Goal: Information Seeking & Learning: Find specific fact

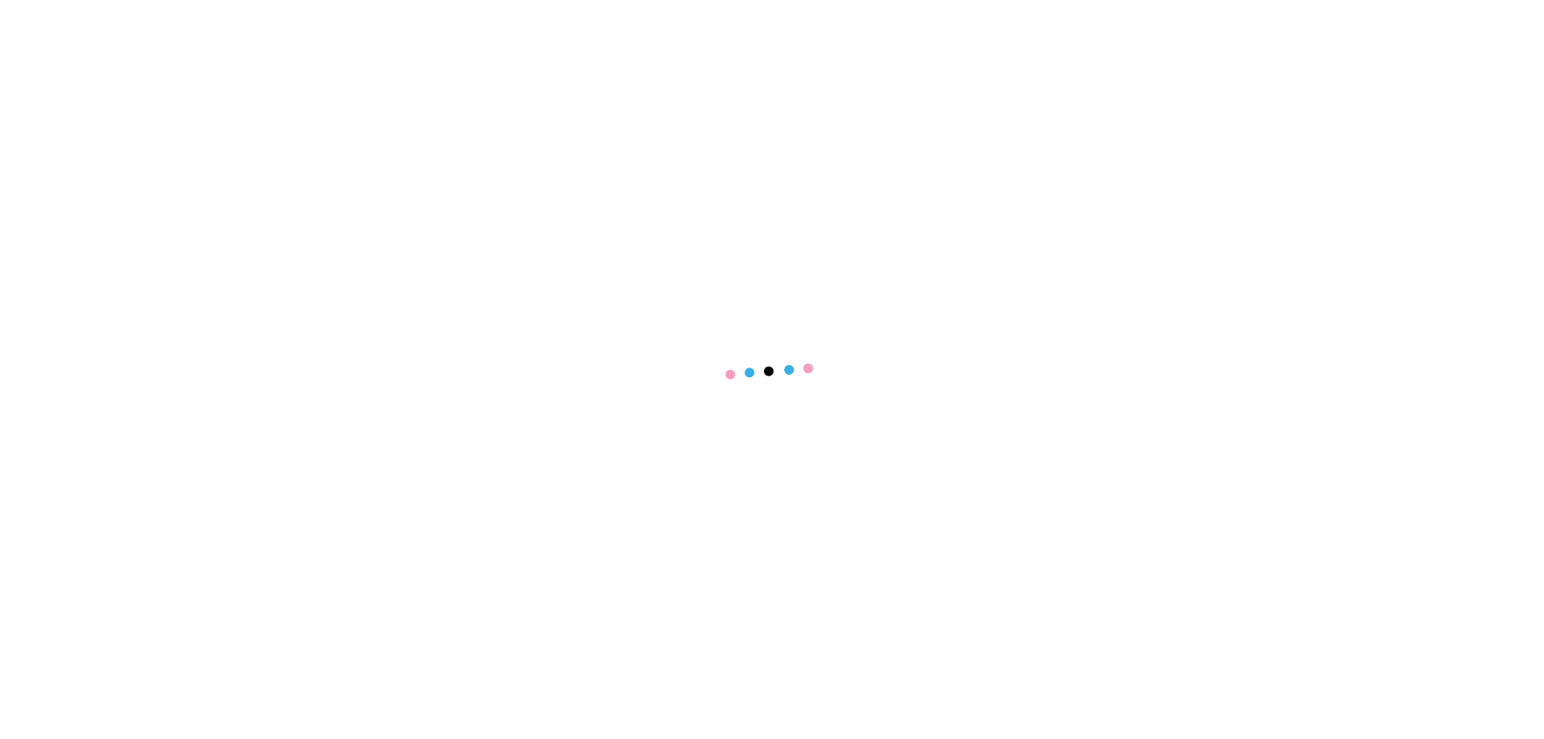
drag, startPoint x: 0, startPoint y: 0, endPoint x: 195, endPoint y: 96, distance: 217.5
click at [195, 96] on div at bounding box center [772, 369] width 1544 height 739
select select "****"
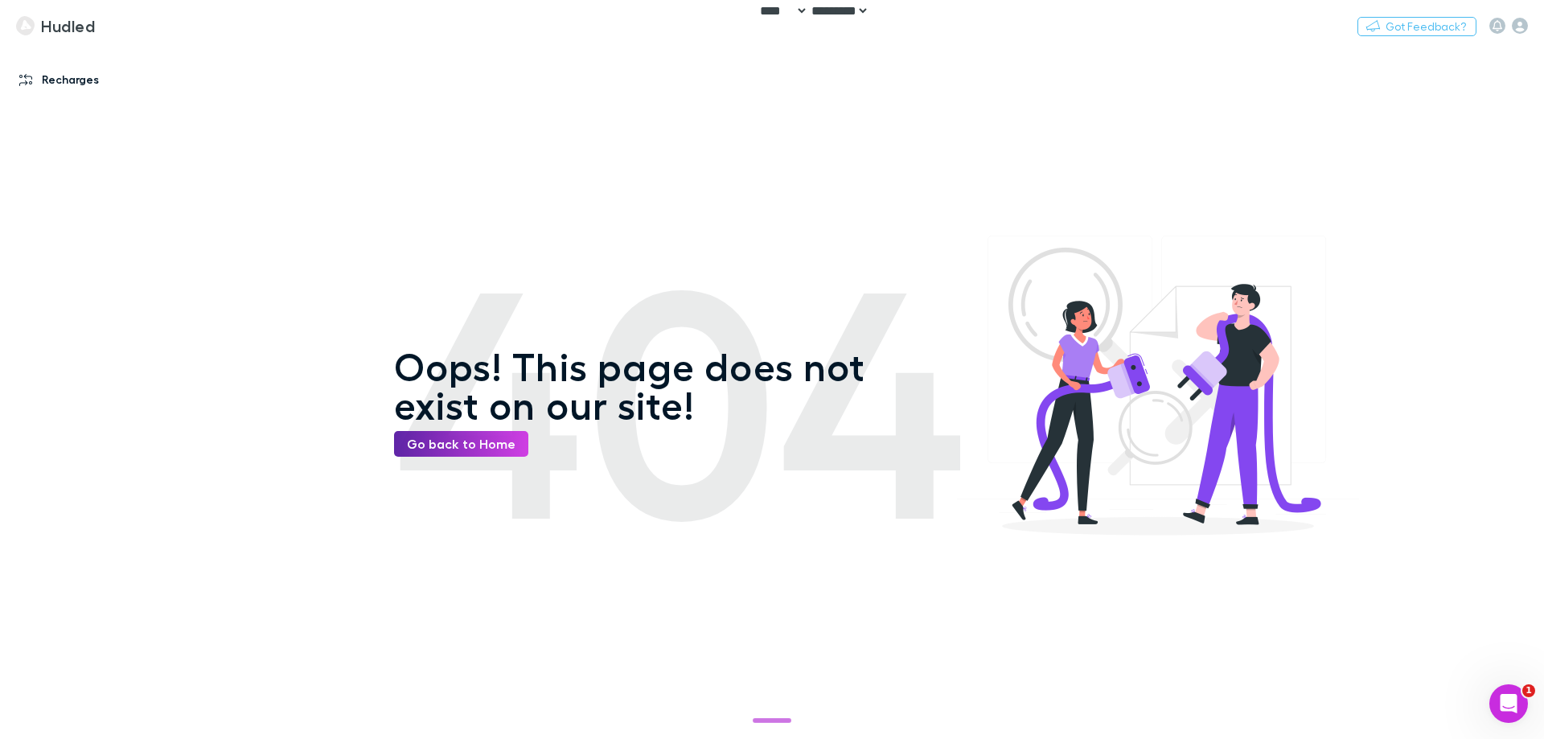
click at [33, 72] on link "Recharges" at bounding box center [110, 80] width 214 height 26
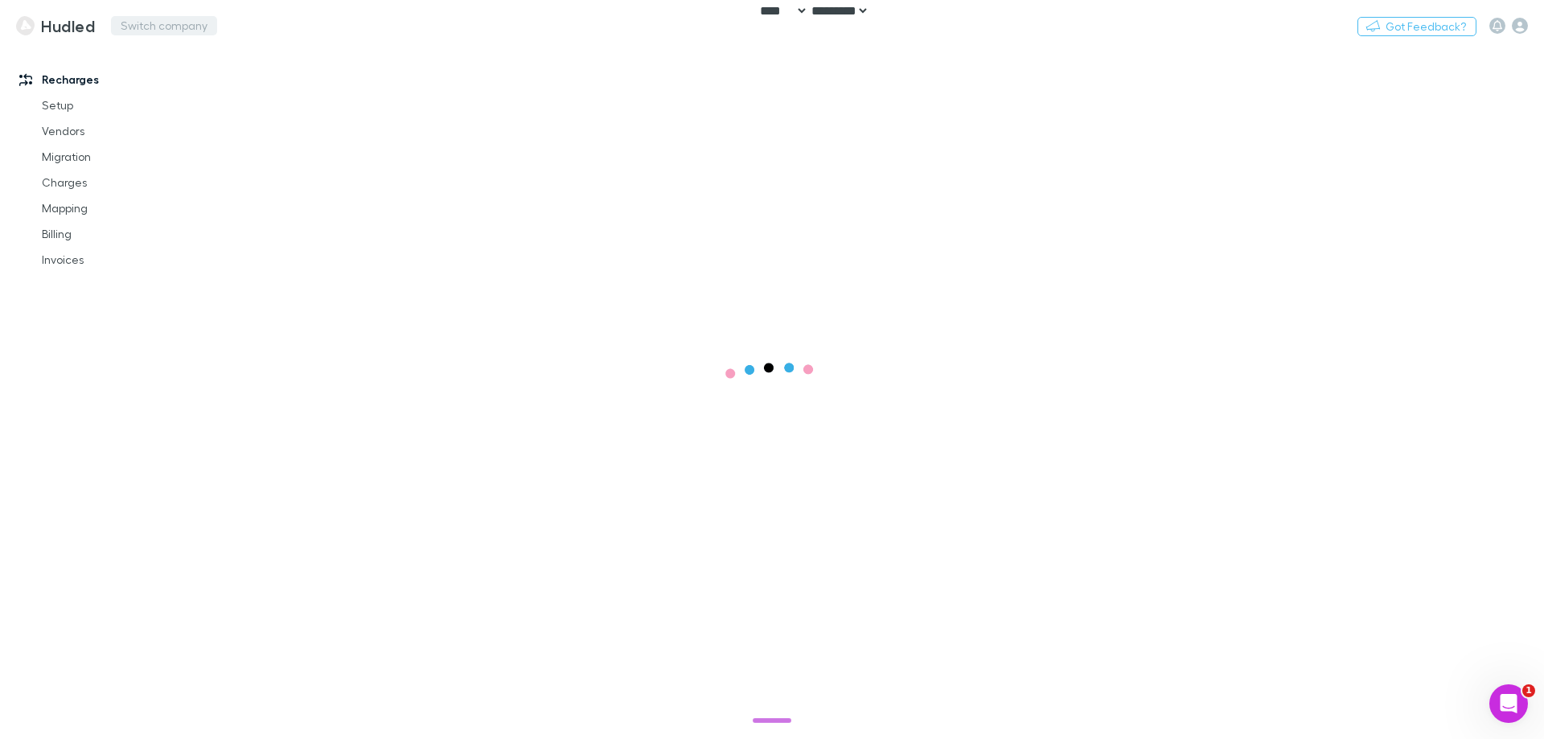
click at [172, 22] on button "Switch company" at bounding box center [164, 25] width 106 height 19
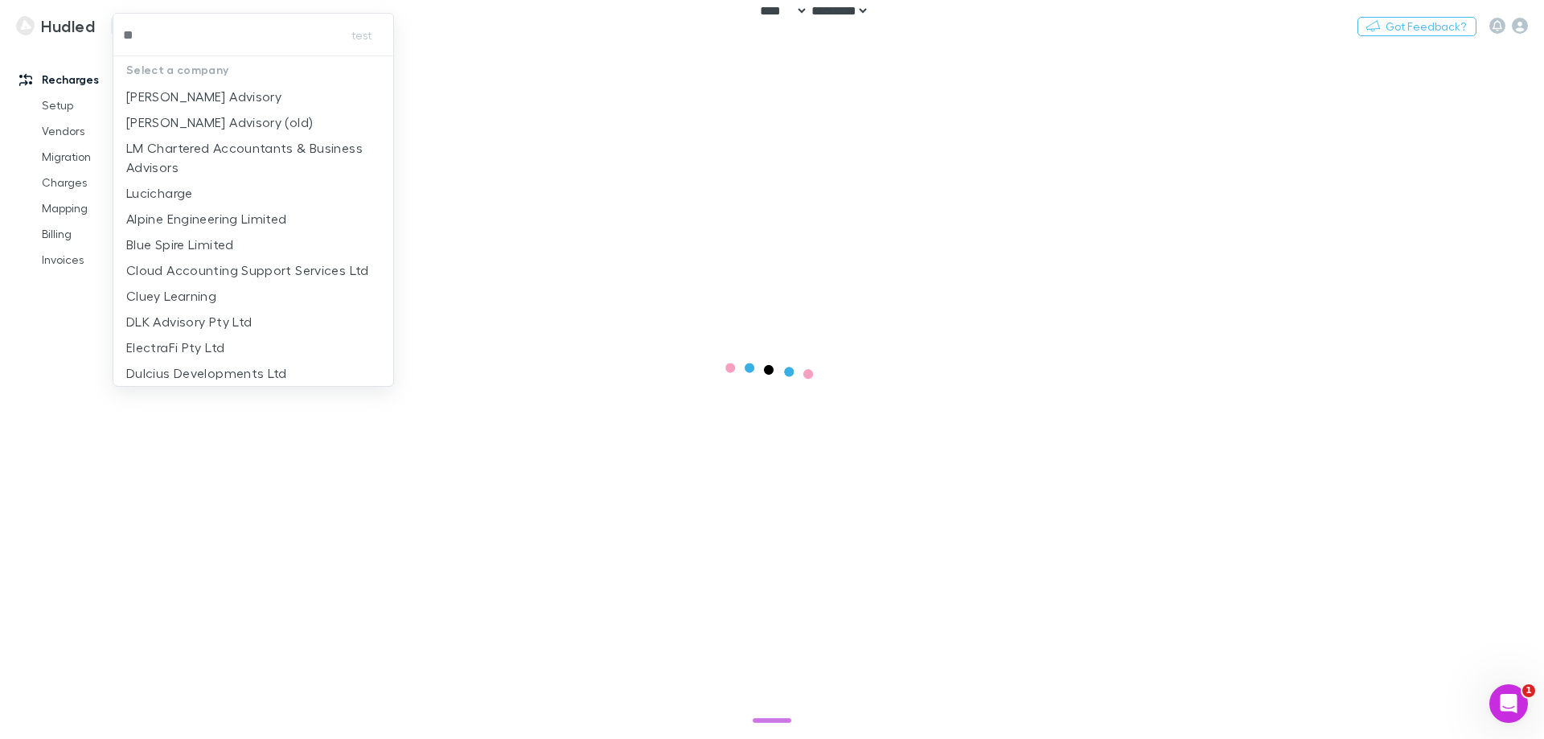
type input "***"
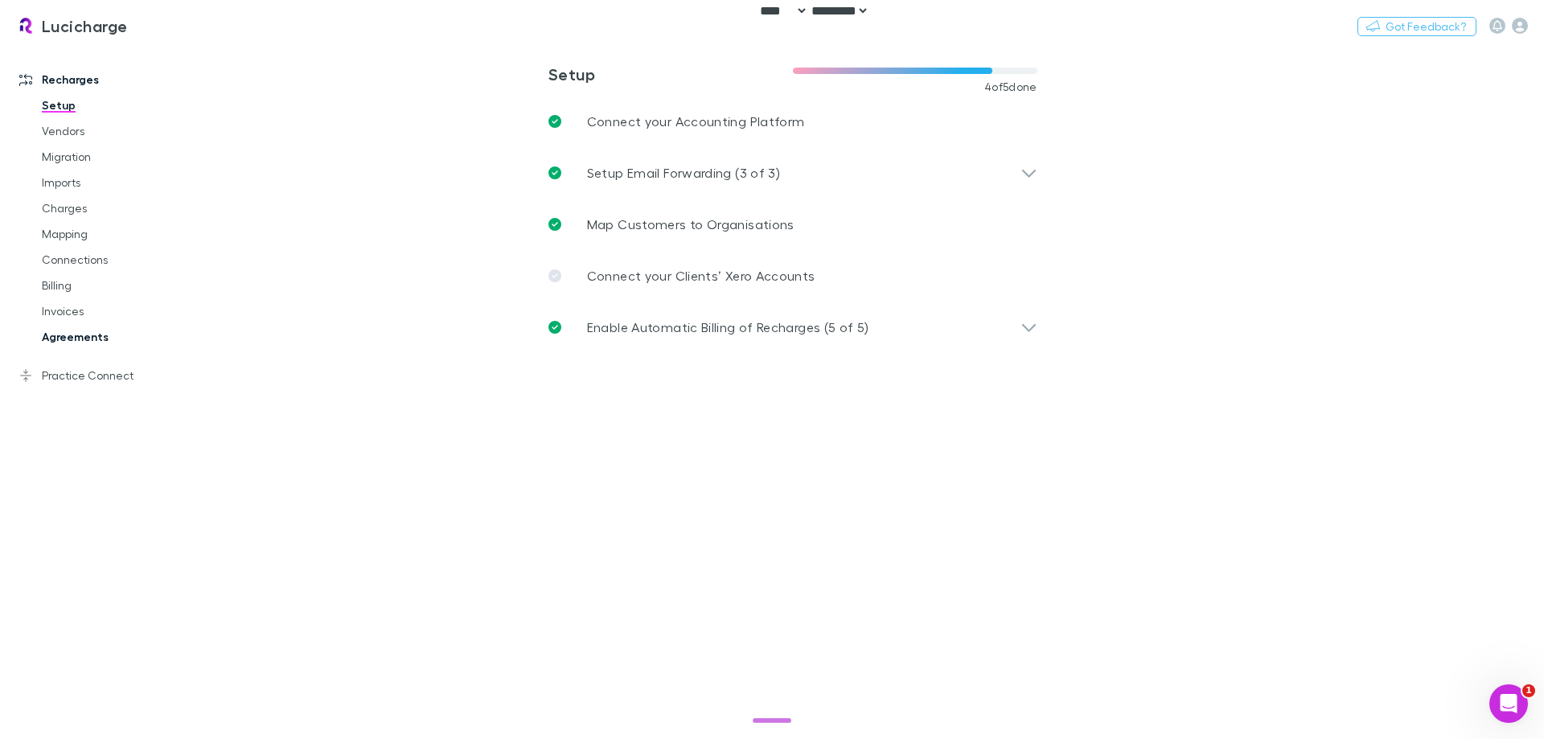
click at [73, 337] on link "Agreements" at bounding box center [121, 337] width 191 height 26
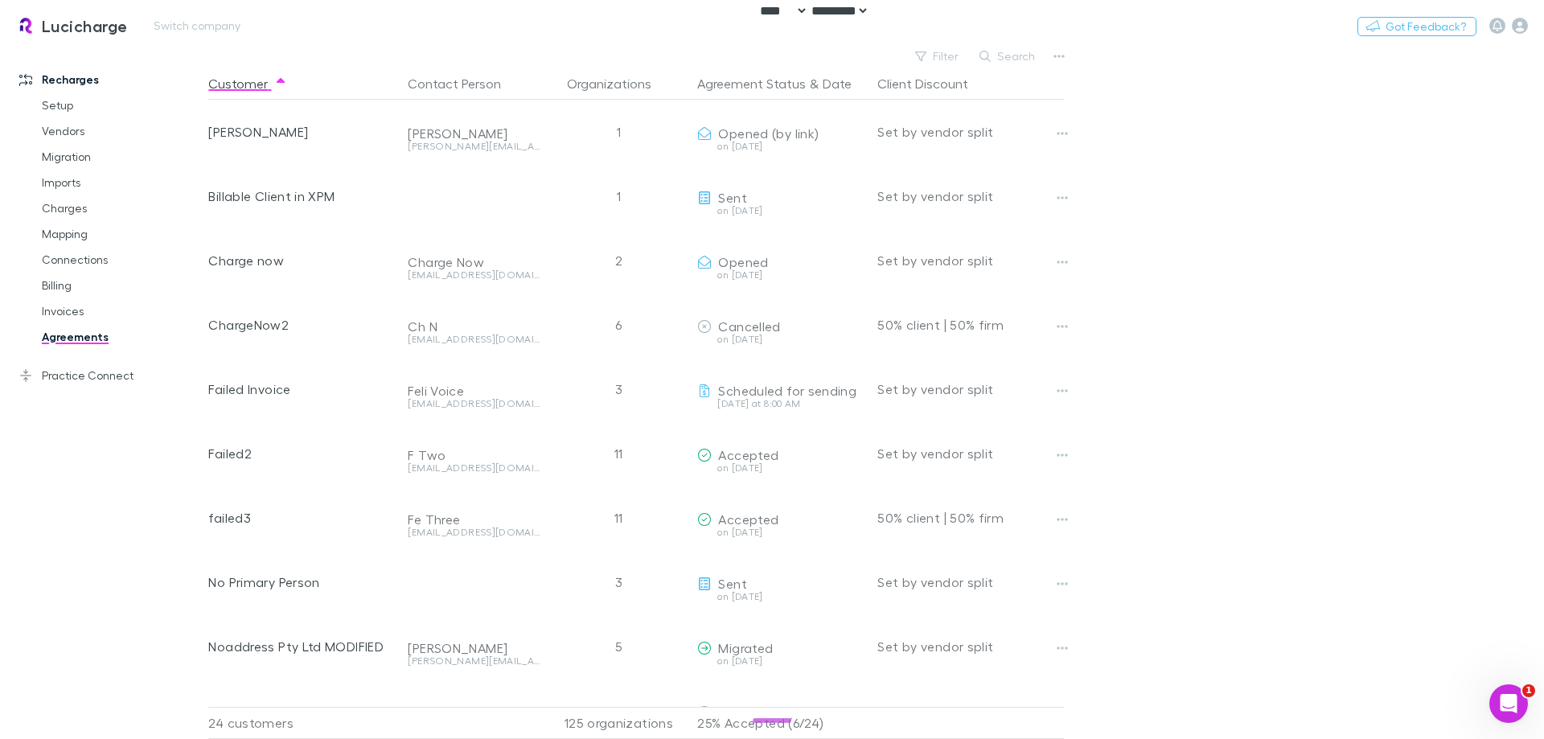
click at [583, 35] on div "Lucicharge Switch company Nothing Got Feedback?" at bounding box center [772, 25] width 1544 height 51
click at [212, 27] on button "Switch company" at bounding box center [197, 25] width 106 height 19
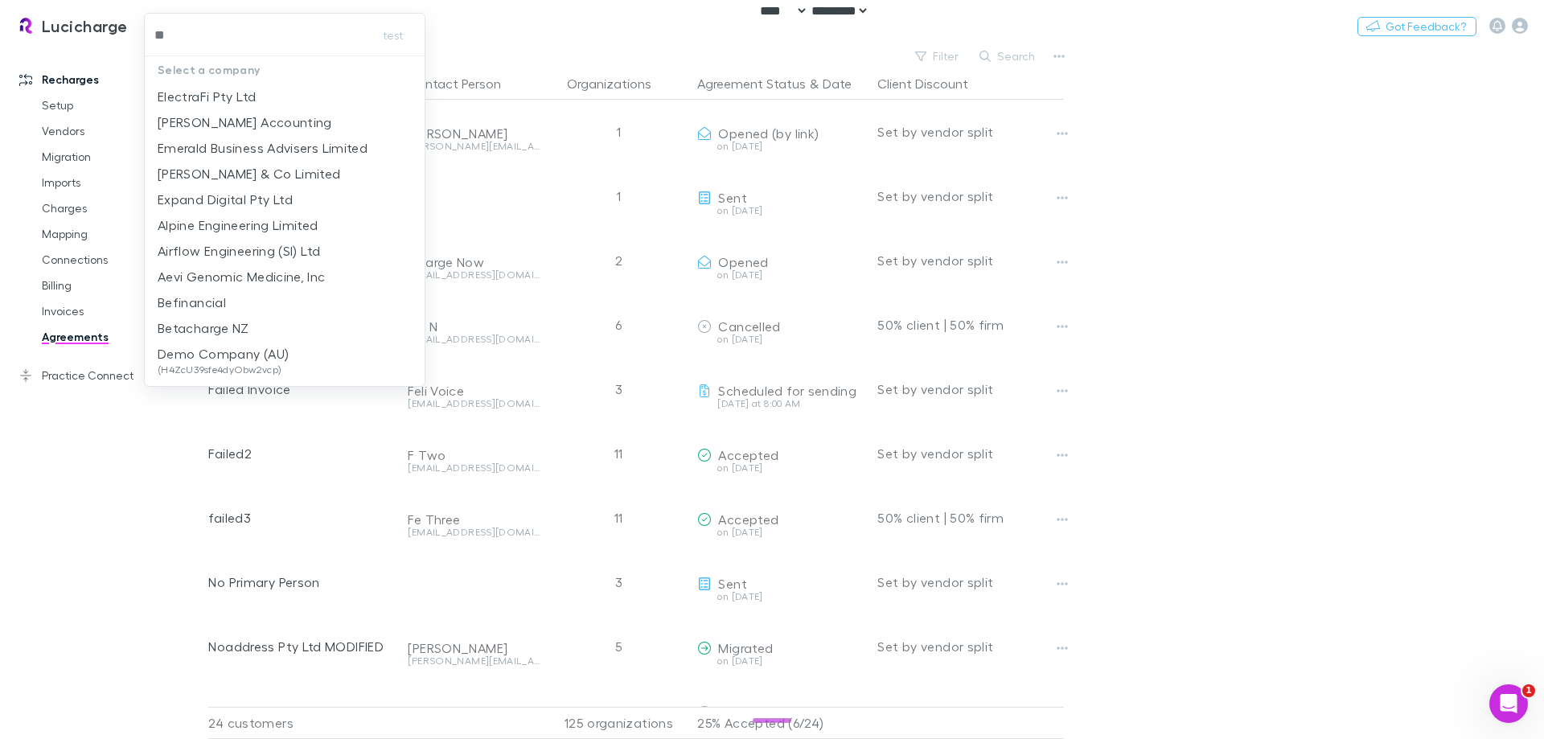
type input "***"
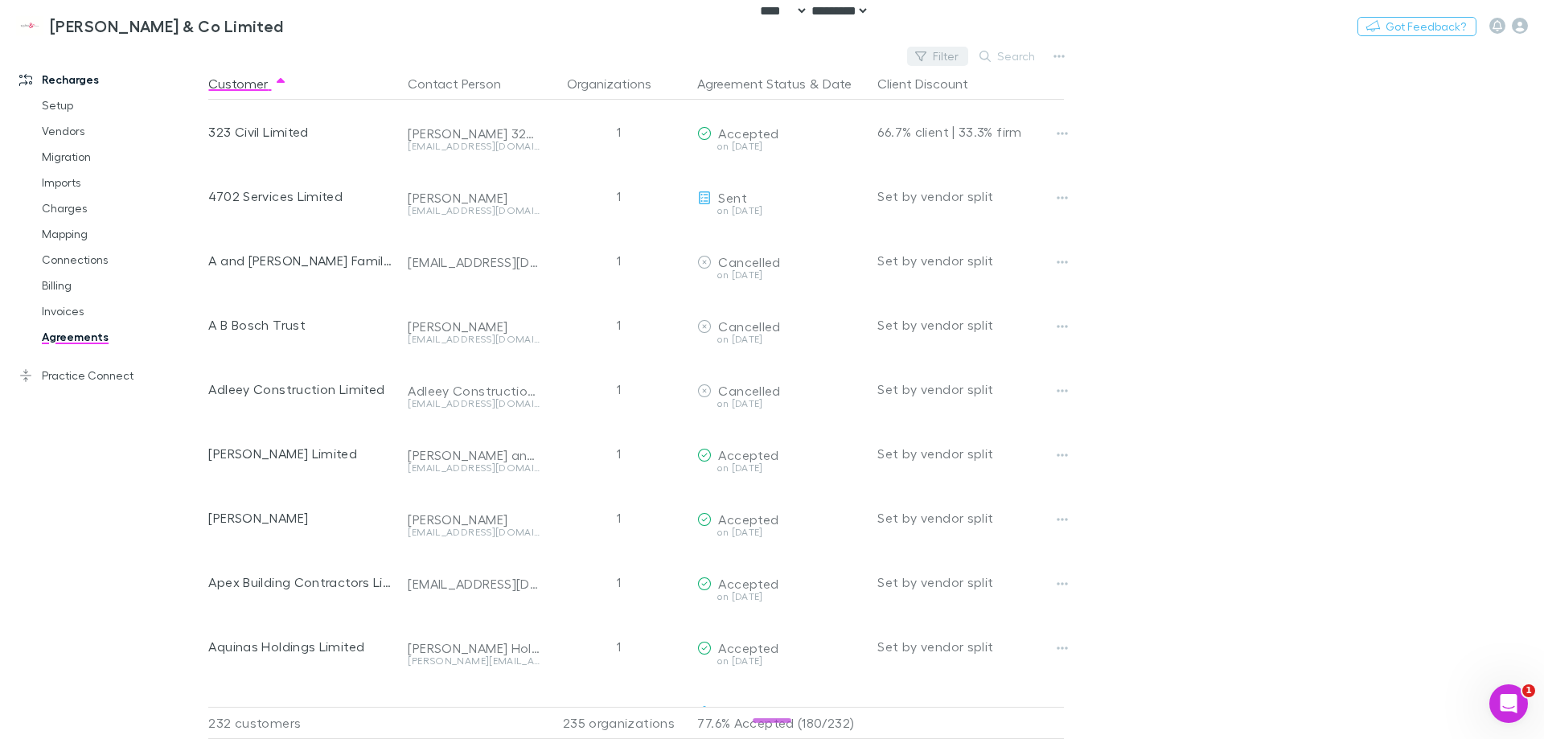
click at [926, 52] on icon "button" at bounding box center [920, 56] width 11 height 10
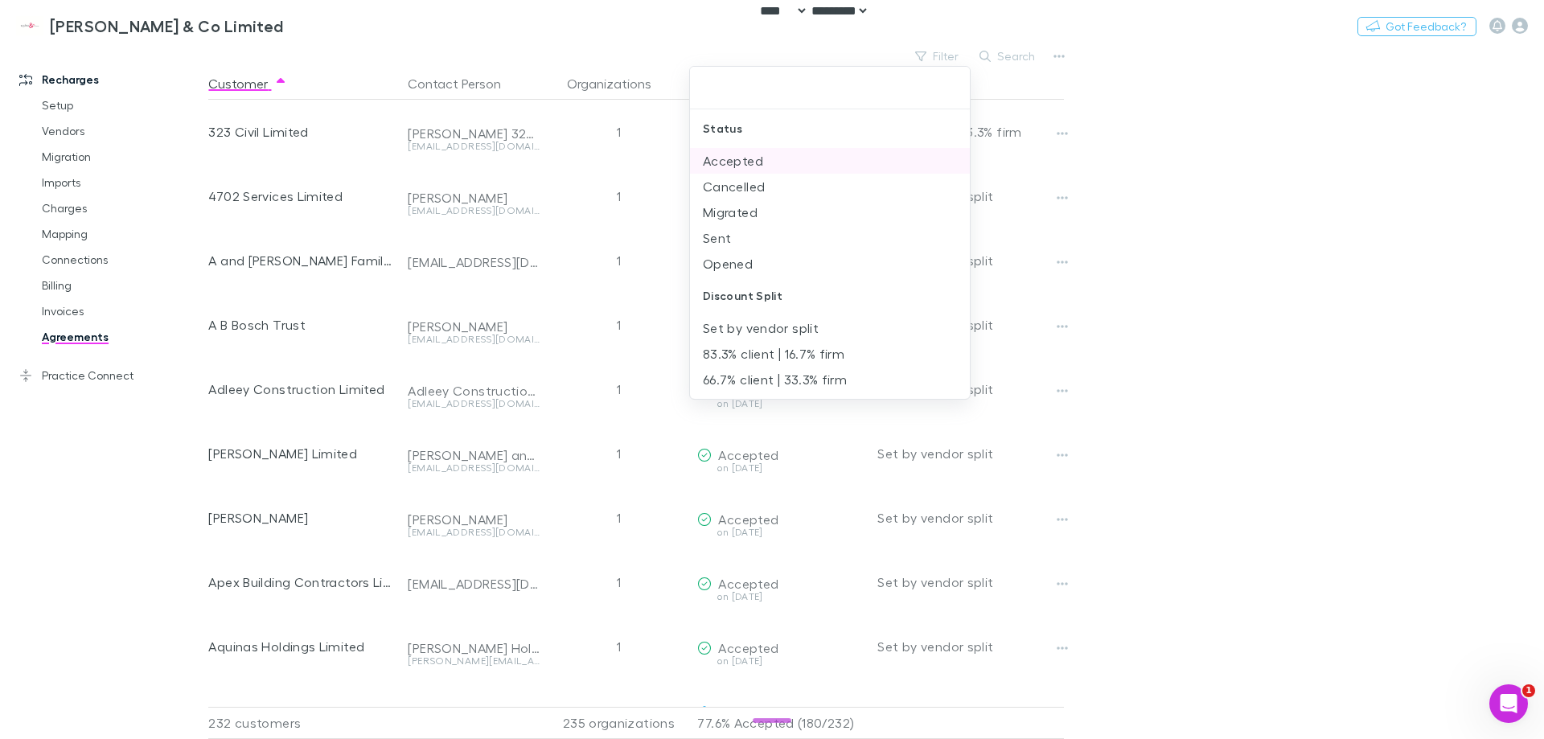
click at [811, 154] on li "Accepted" at bounding box center [830, 161] width 280 height 26
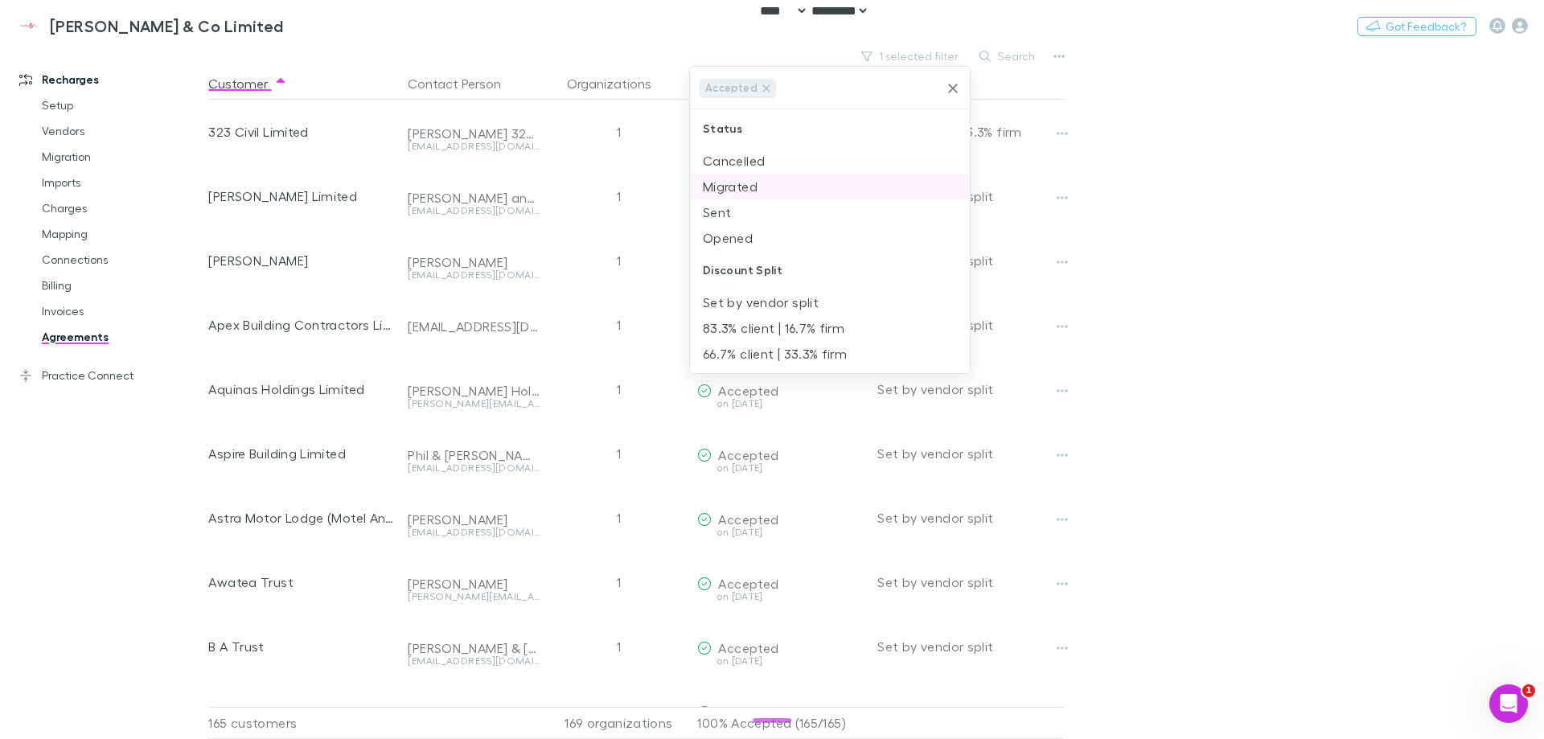
click at [808, 178] on li "Migrated" at bounding box center [830, 187] width 280 height 26
click at [808, 180] on li "Sent" at bounding box center [830, 187] width 280 height 26
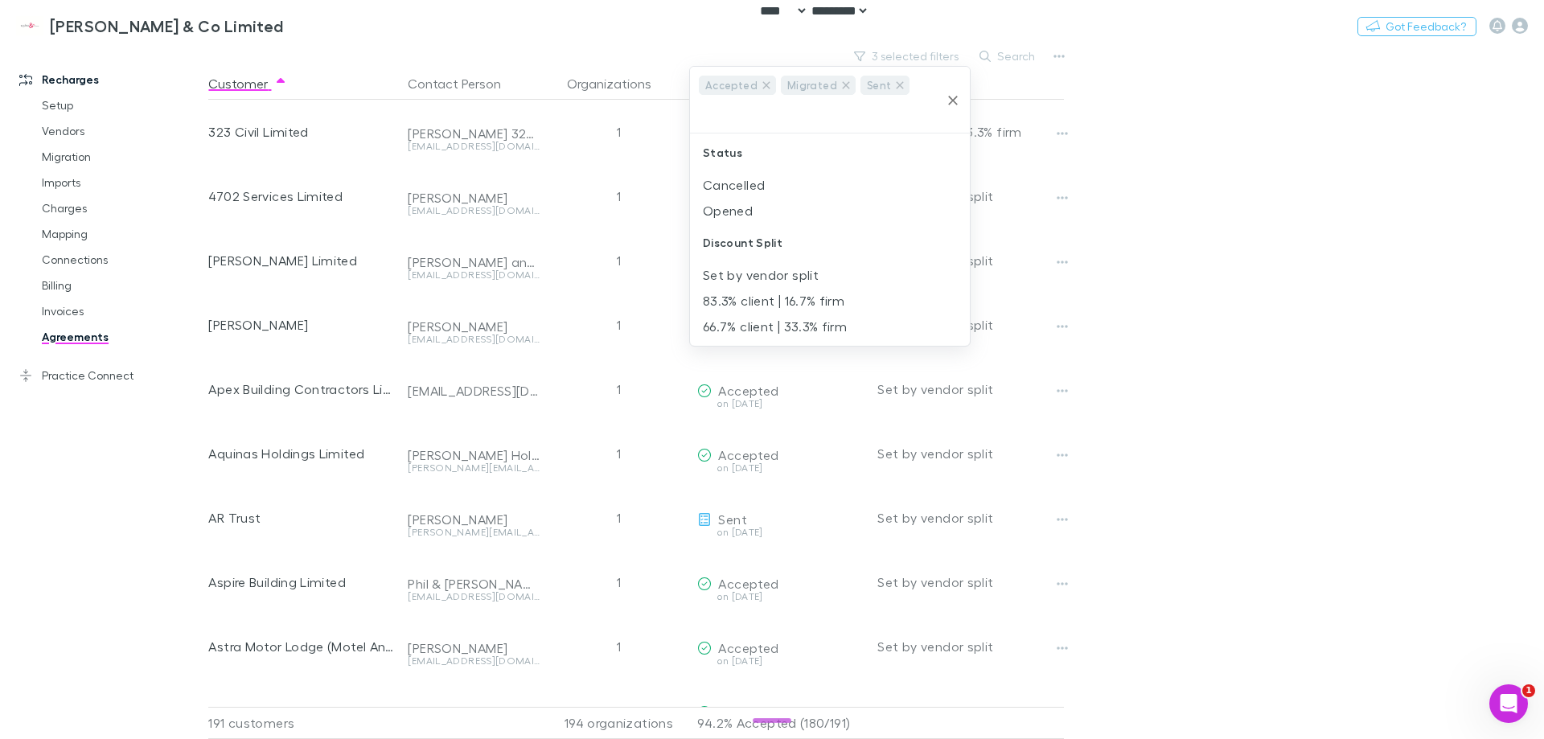
click at [808, 198] on li "Opened" at bounding box center [830, 211] width 280 height 26
click at [1253, 192] on div at bounding box center [772, 369] width 1544 height 739
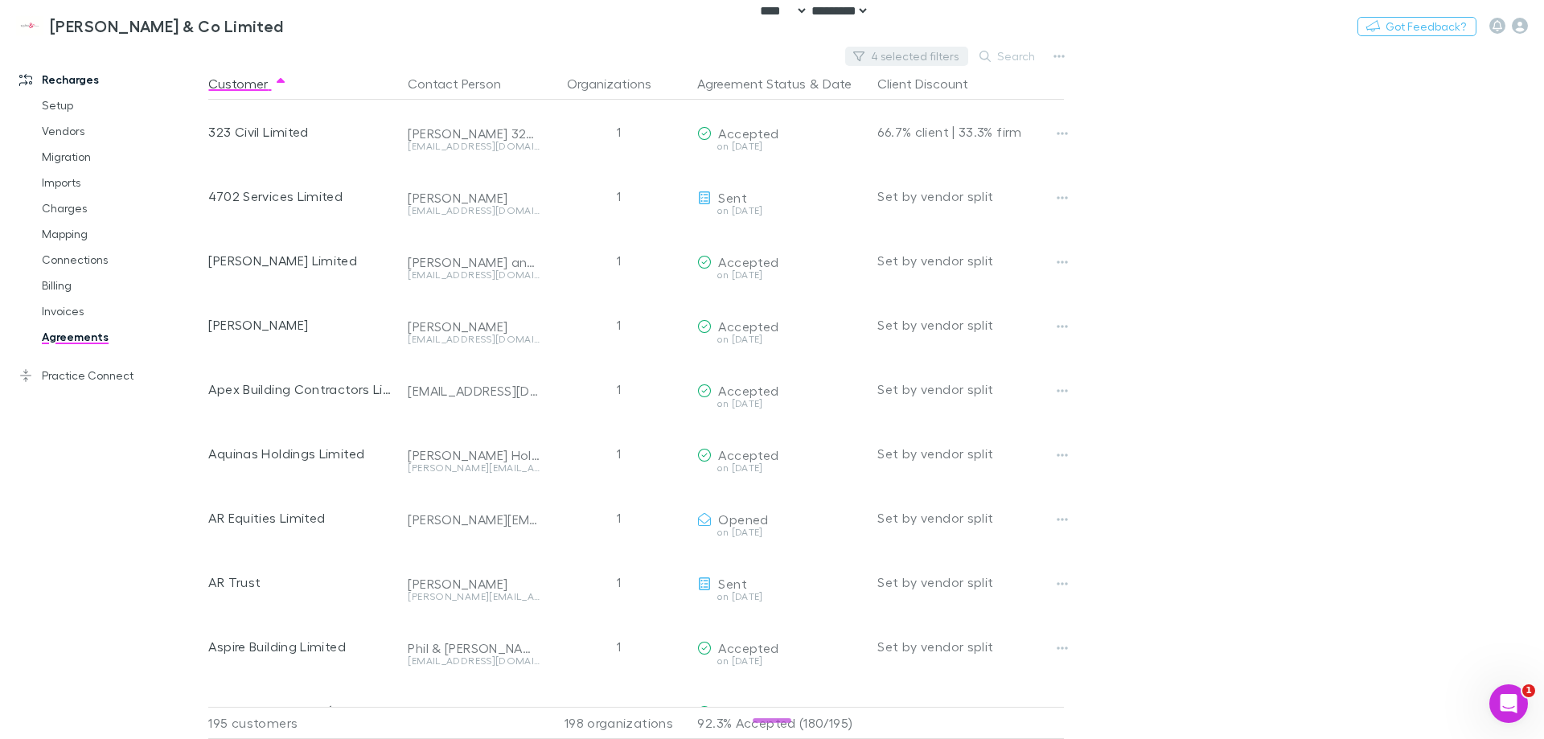
click at [933, 55] on button "4 selected filters" at bounding box center [906, 56] width 123 height 19
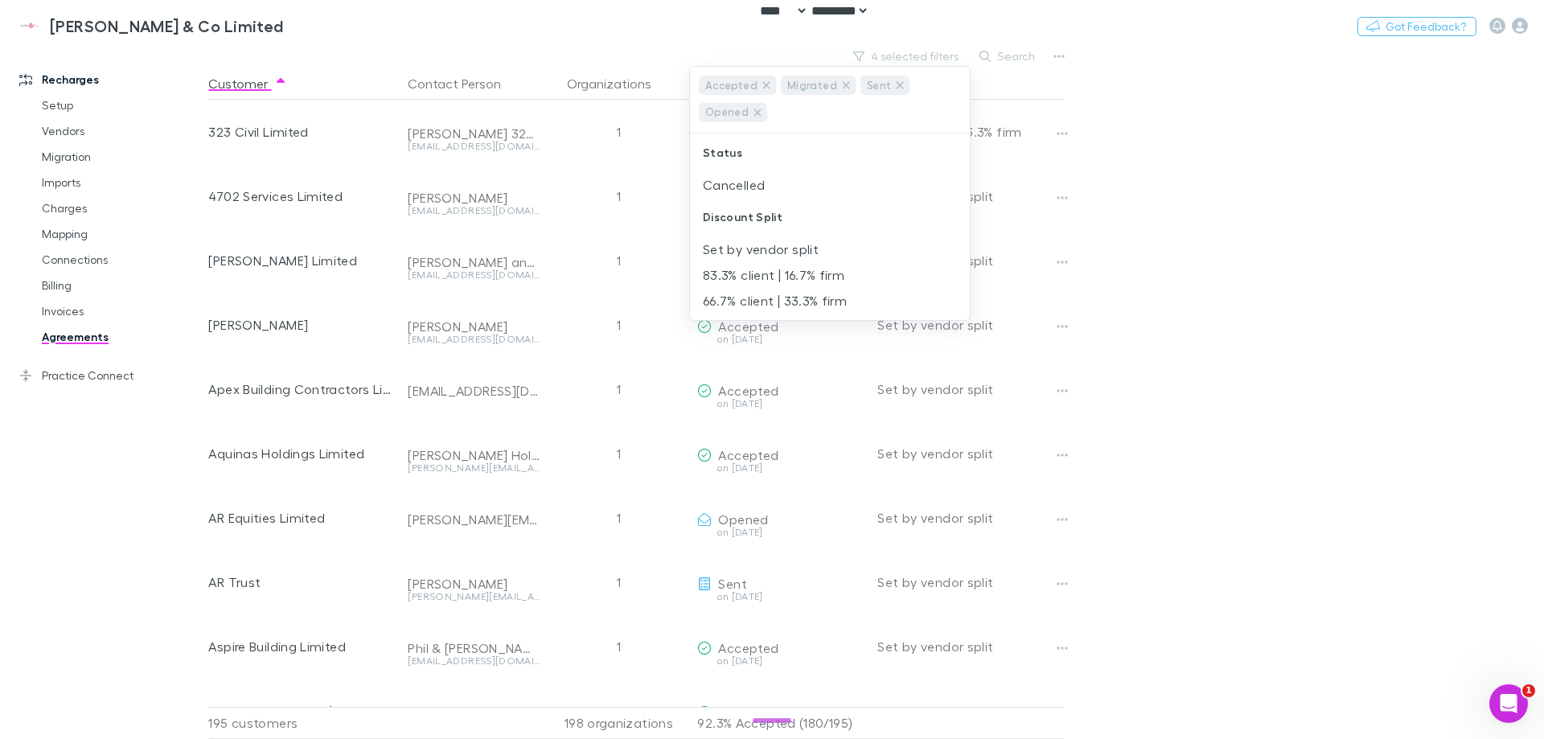
click at [1229, 211] on div at bounding box center [772, 369] width 1544 height 739
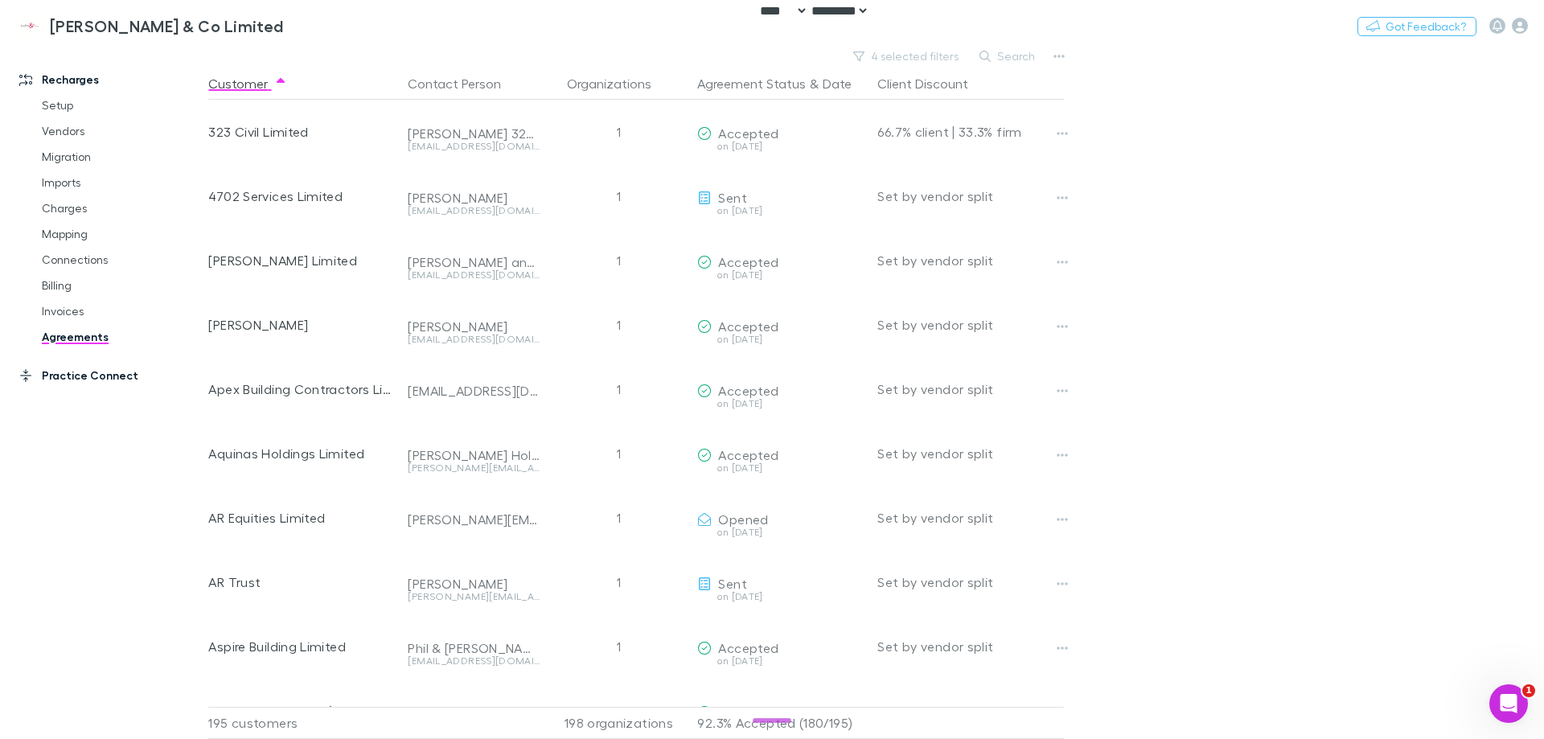
click at [76, 379] on link "Practice Connect" at bounding box center [110, 376] width 214 height 26
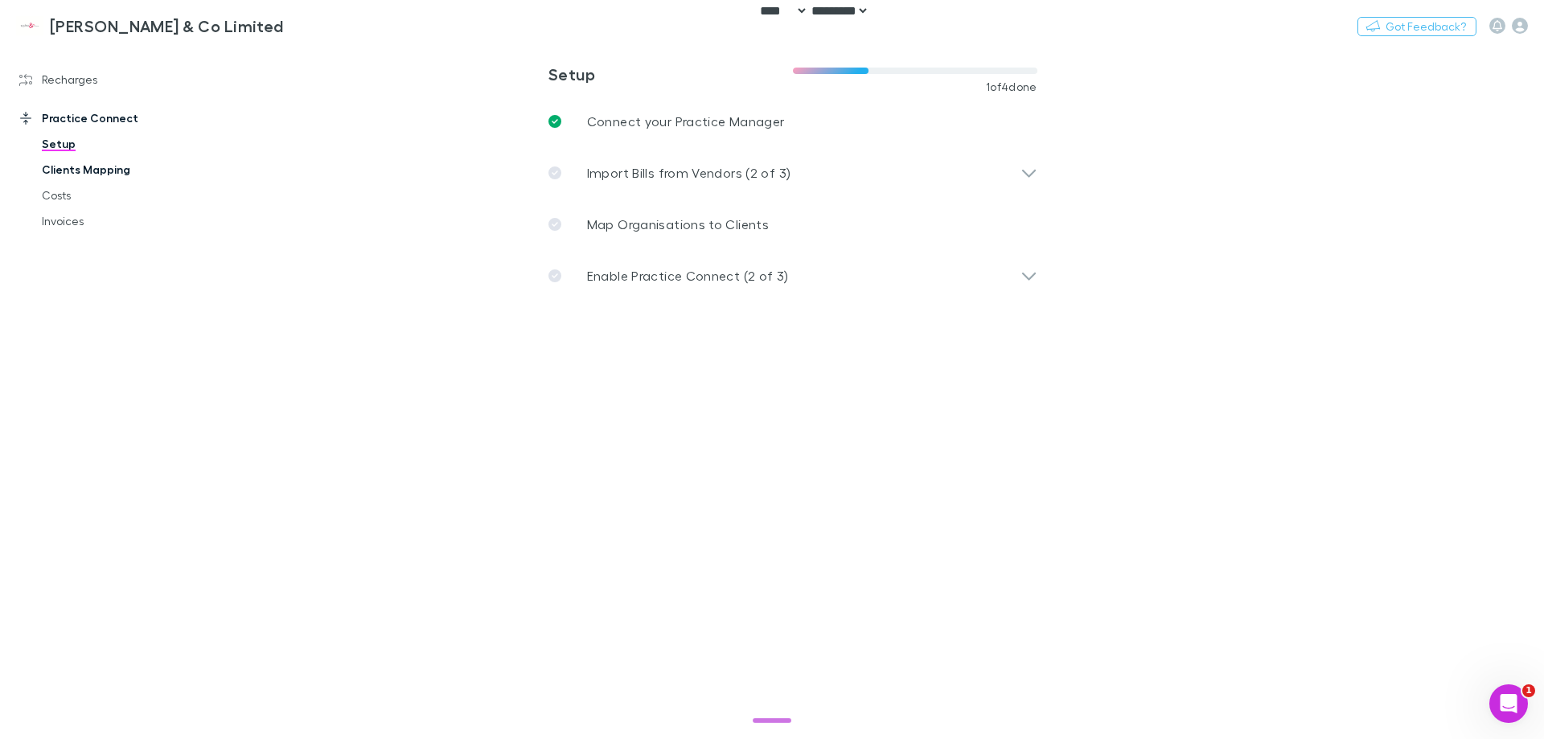
click at [99, 162] on link "Clients Mapping" at bounding box center [121, 170] width 191 height 26
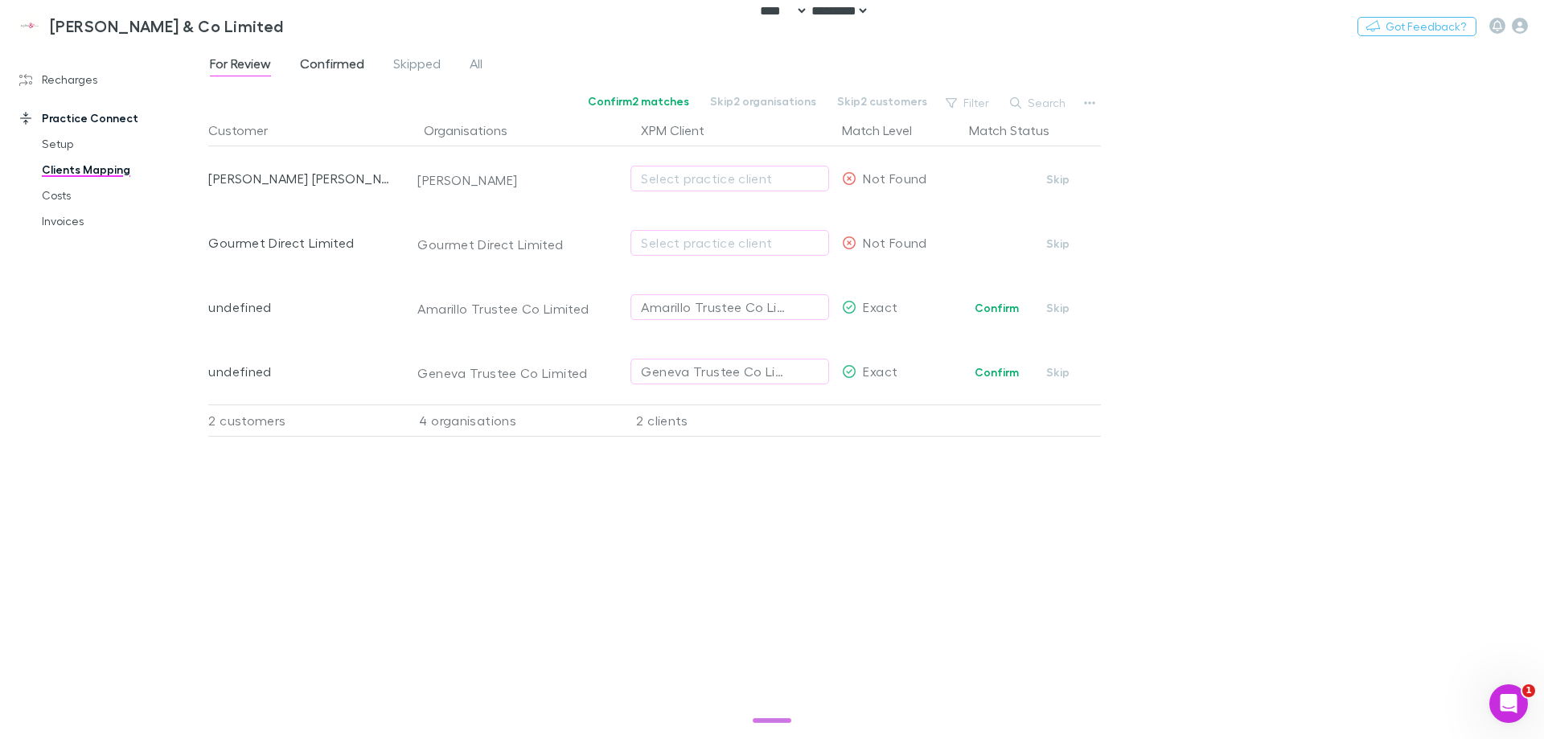
click at [337, 66] on span "Confirmed" at bounding box center [332, 65] width 64 height 21
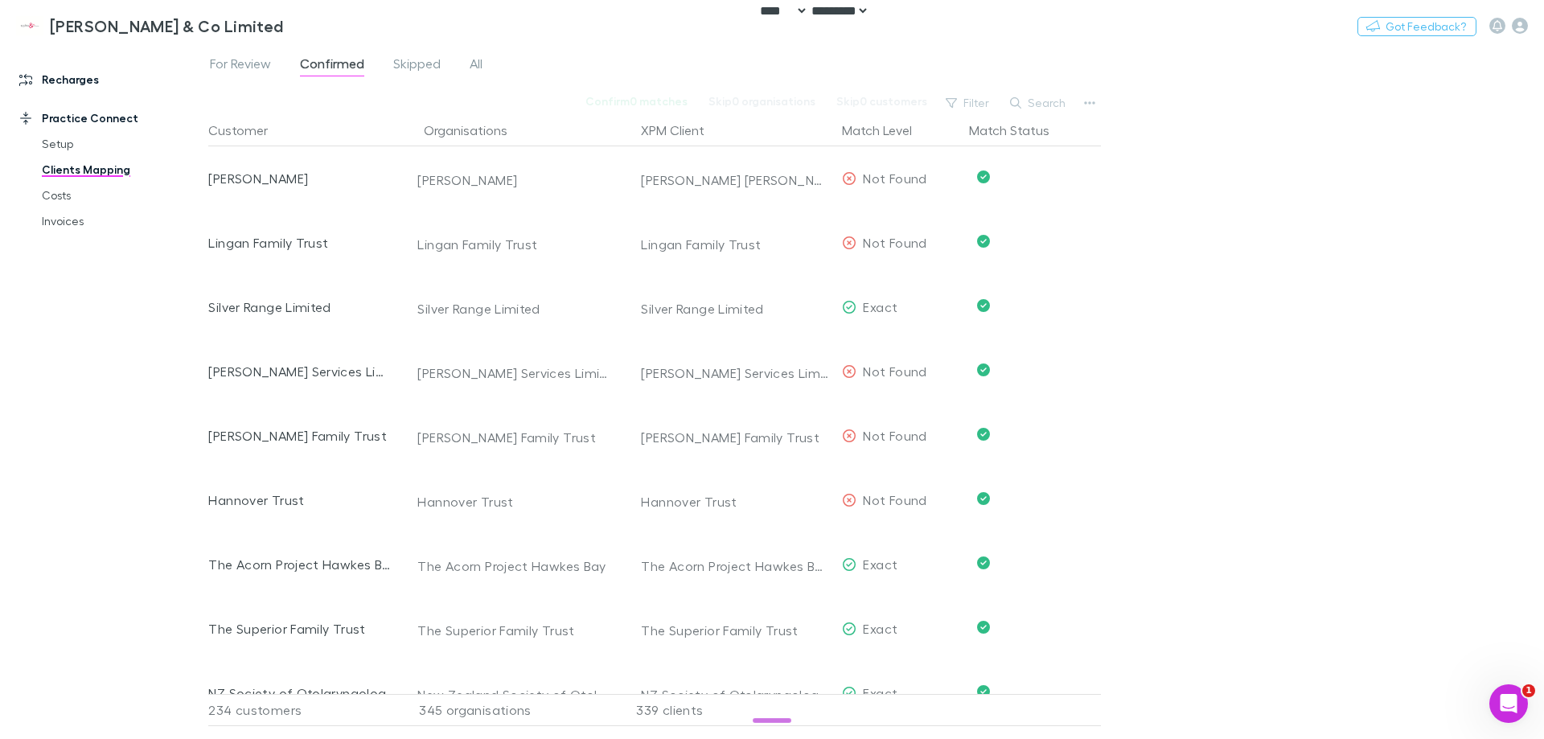
click at [78, 76] on link "Recharges" at bounding box center [110, 80] width 214 height 26
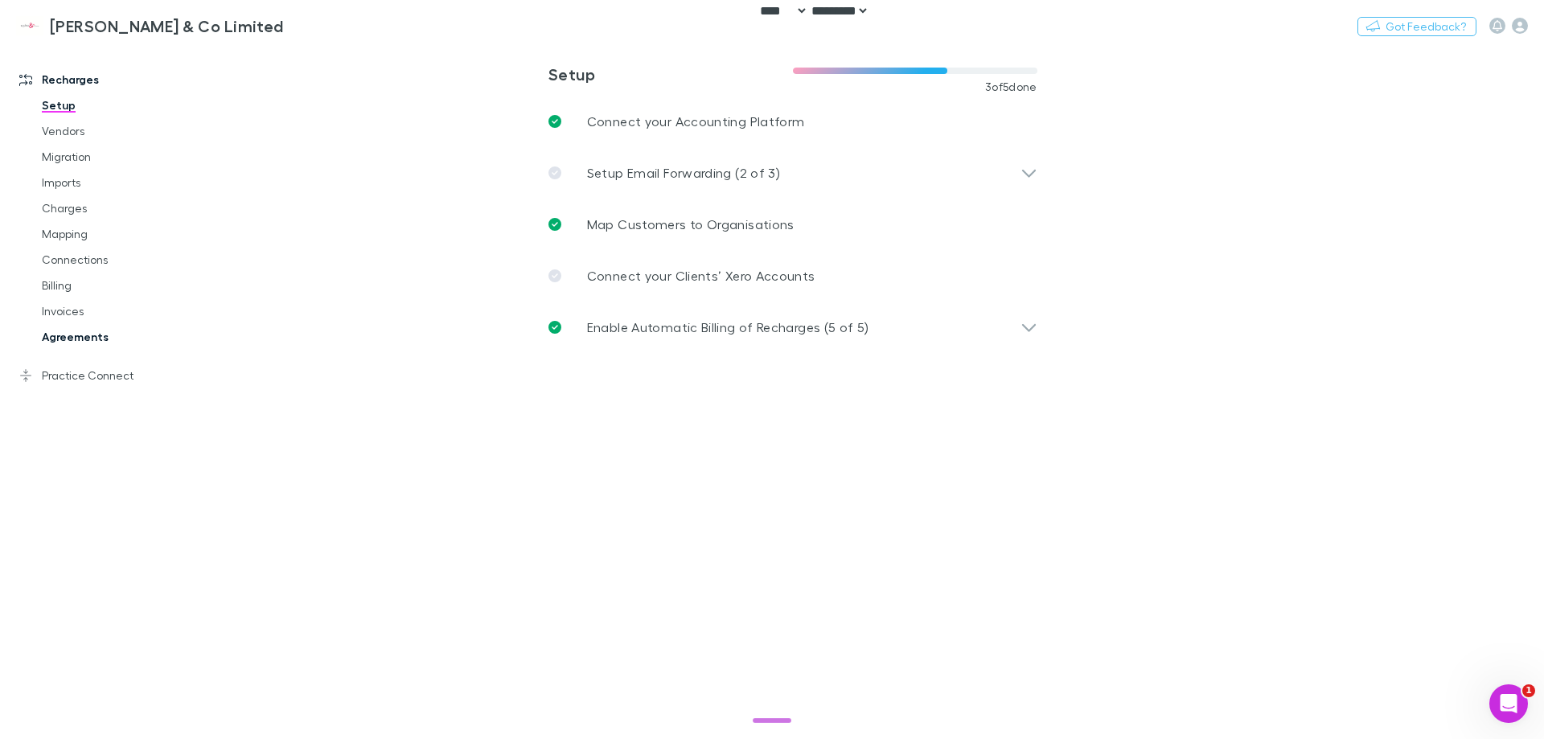
click at [53, 334] on link "Agreements" at bounding box center [121, 337] width 191 height 26
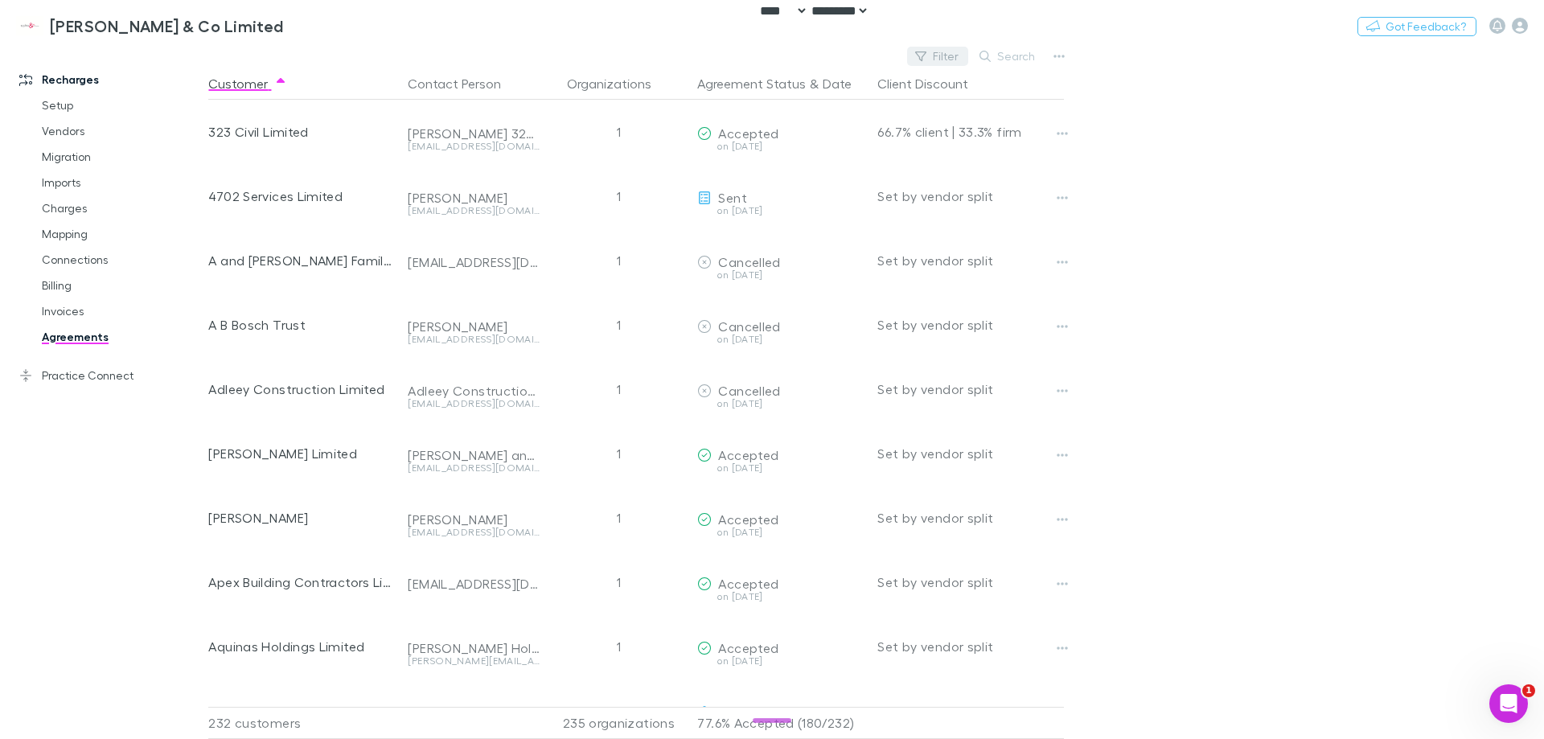
click at [957, 56] on button "Filter" at bounding box center [937, 56] width 61 height 19
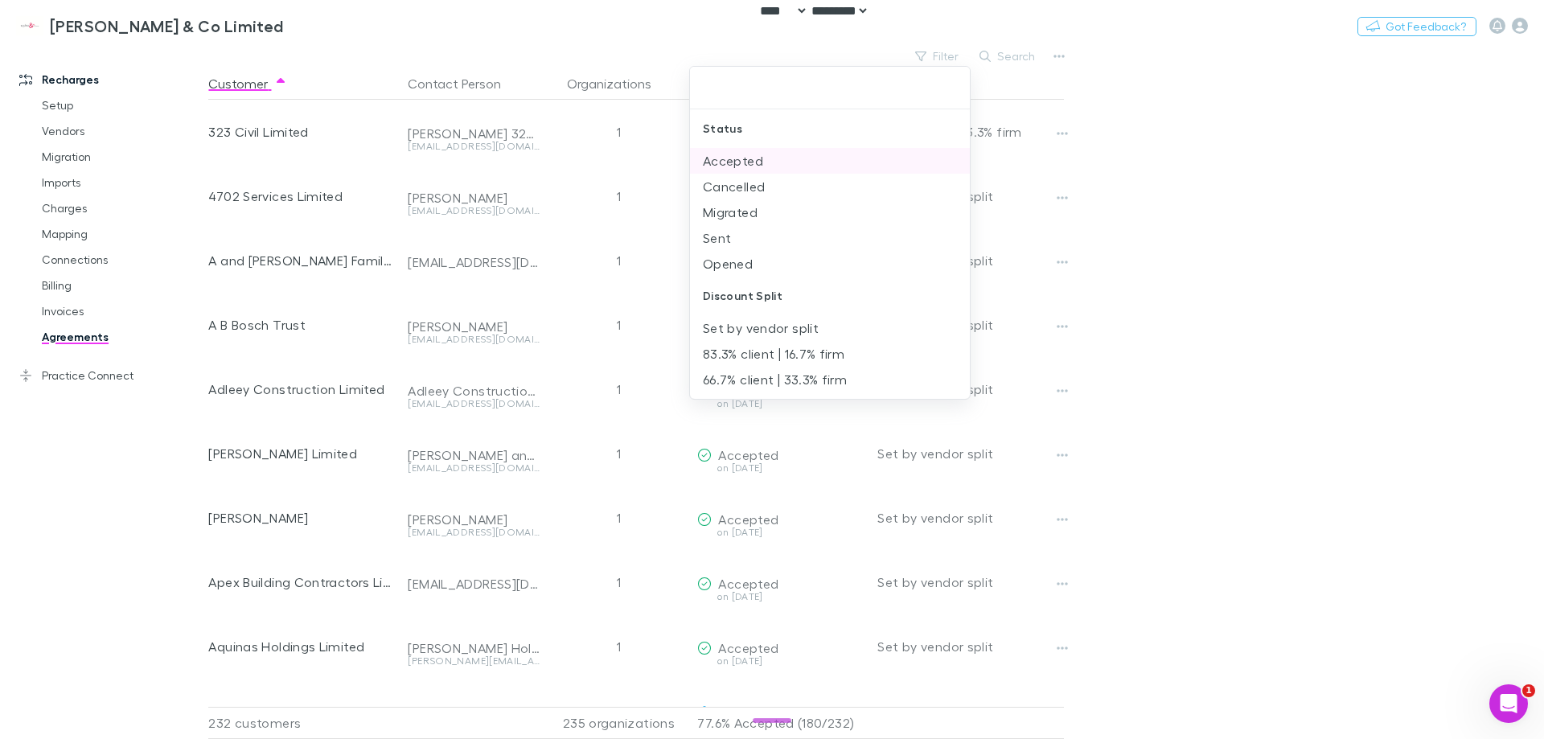
click at [757, 163] on li "Accepted" at bounding box center [830, 161] width 280 height 26
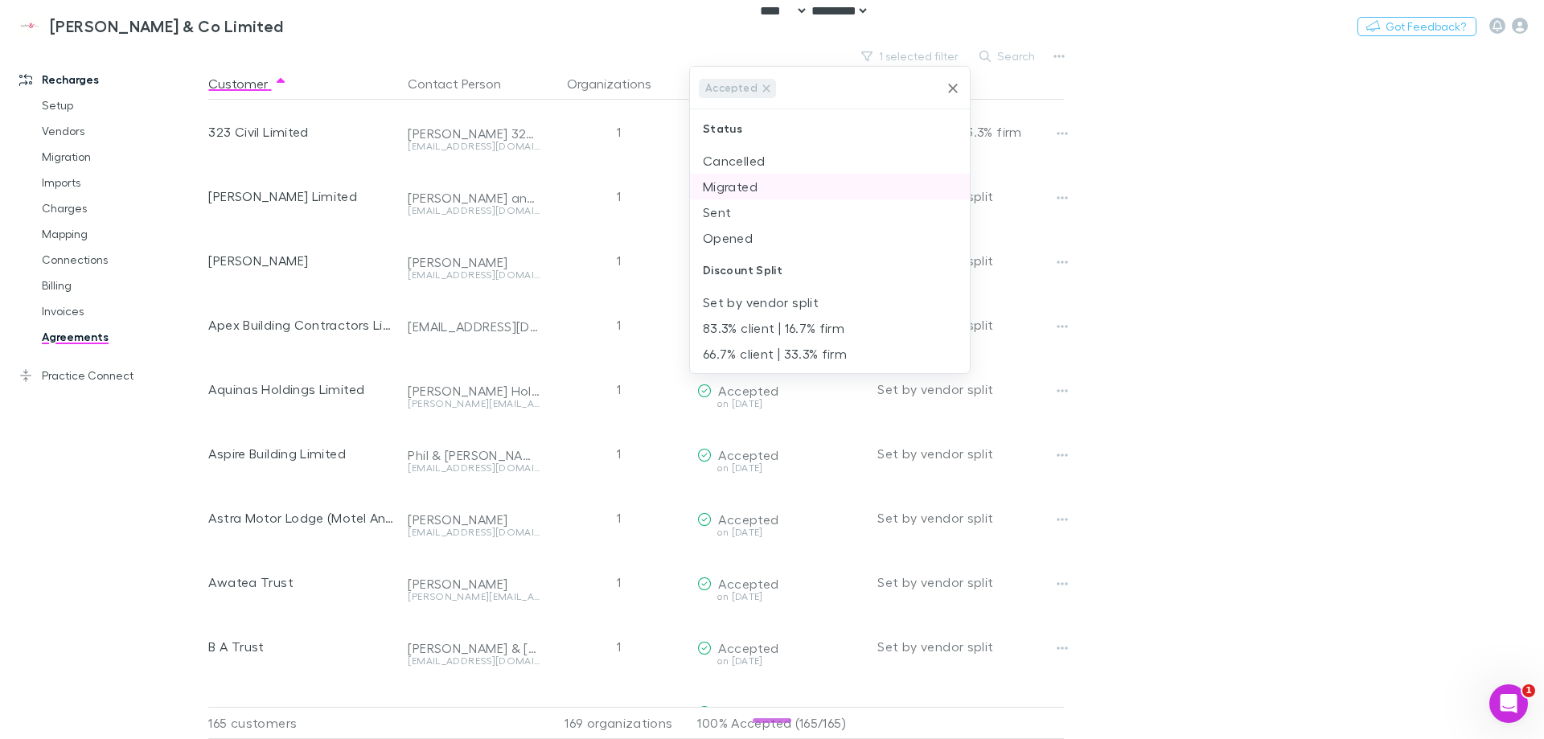
click at [761, 178] on li "Migrated" at bounding box center [830, 187] width 280 height 26
click at [762, 187] on li "Sent" at bounding box center [830, 187] width 280 height 26
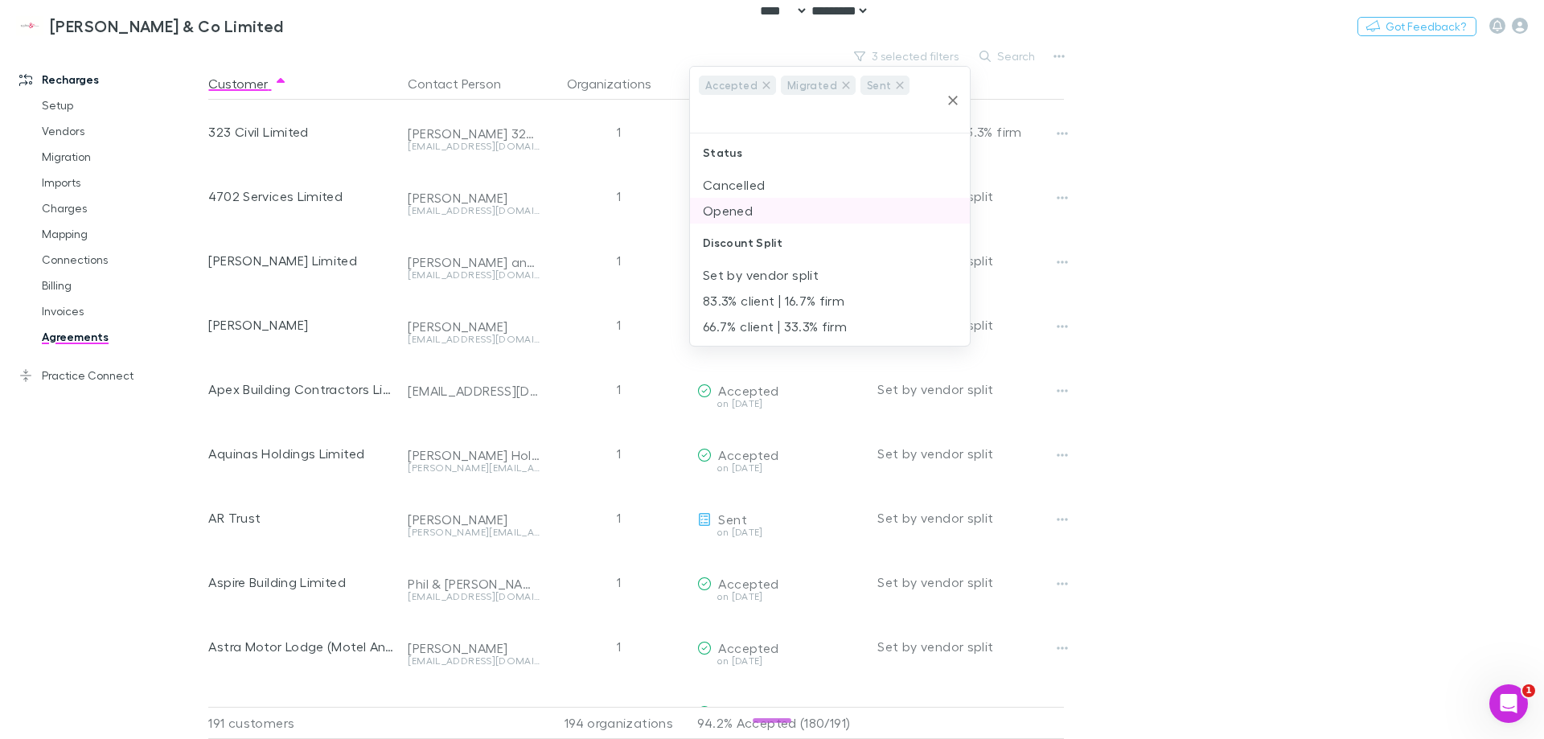
click at [761, 198] on li "Opened" at bounding box center [830, 211] width 280 height 26
click at [1232, 232] on div at bounding box center [772, 369] width 1544 height 739
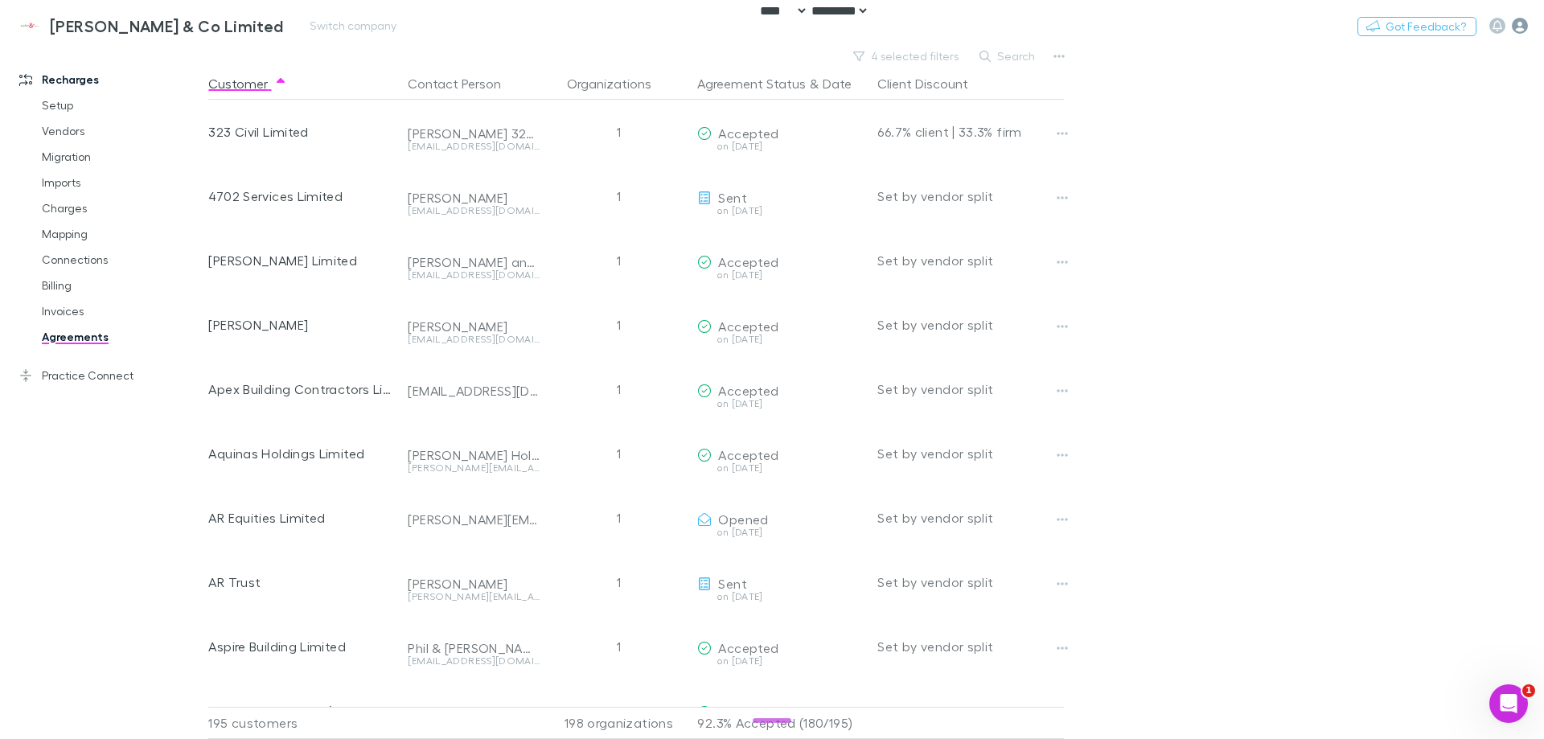
click at [1519, 22] on icon "button" at bounding box center [1519, 26] width 16 height 16
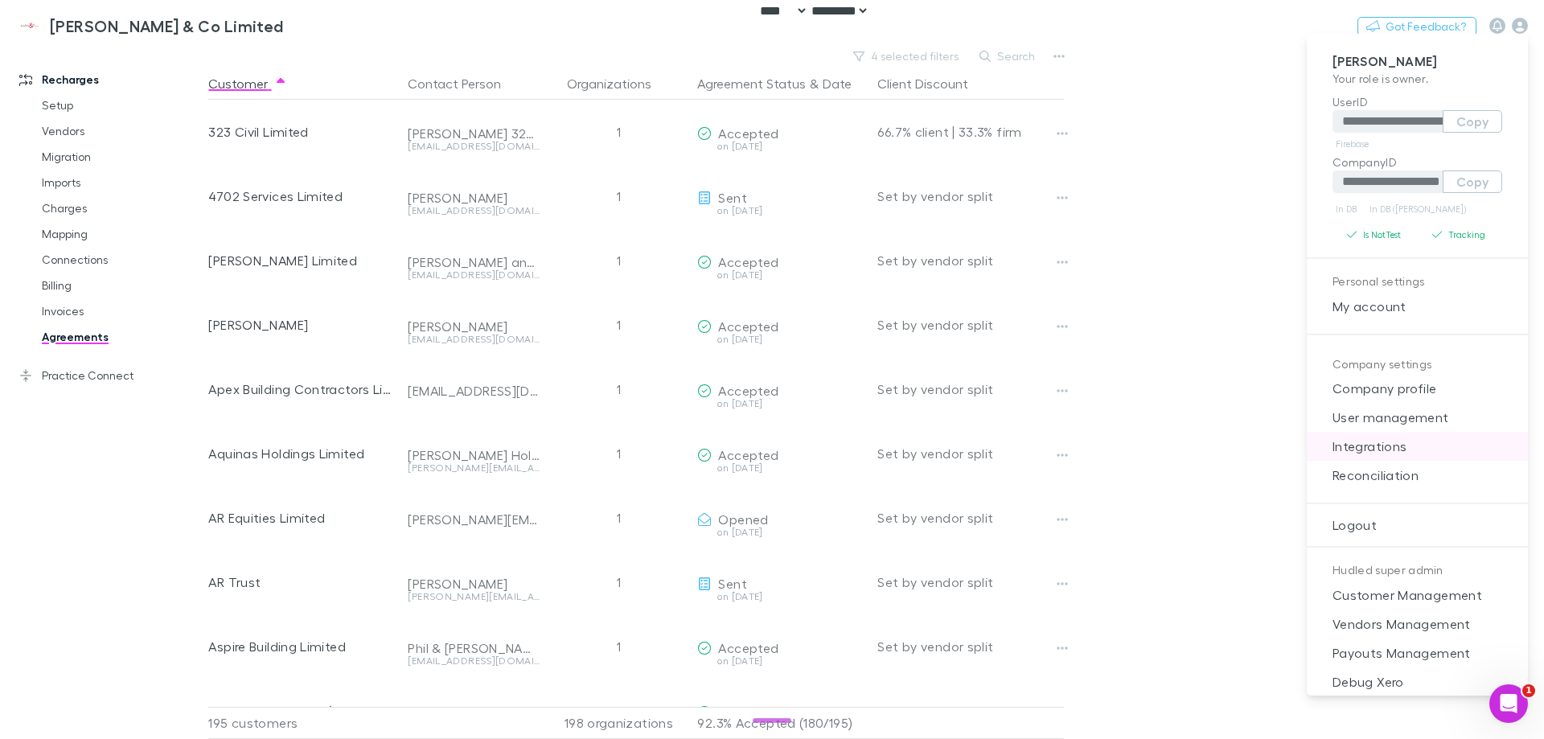
click at [1389, 450] on span "Integrations" at bounding box center [1416, 446] width 195 height 19
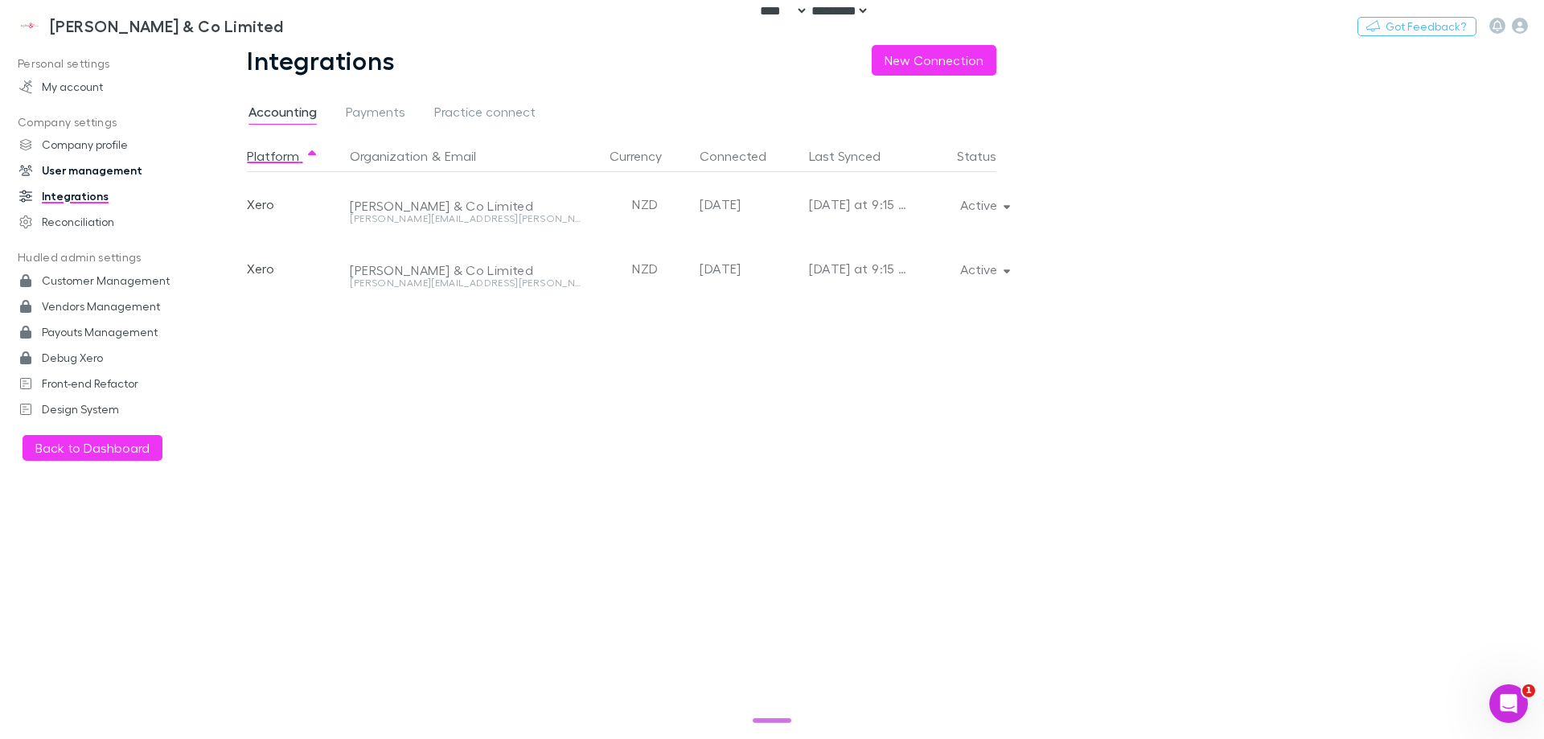
click at [88, 172] on link "User management" at bounding box center [110, 171] width 214 height 26
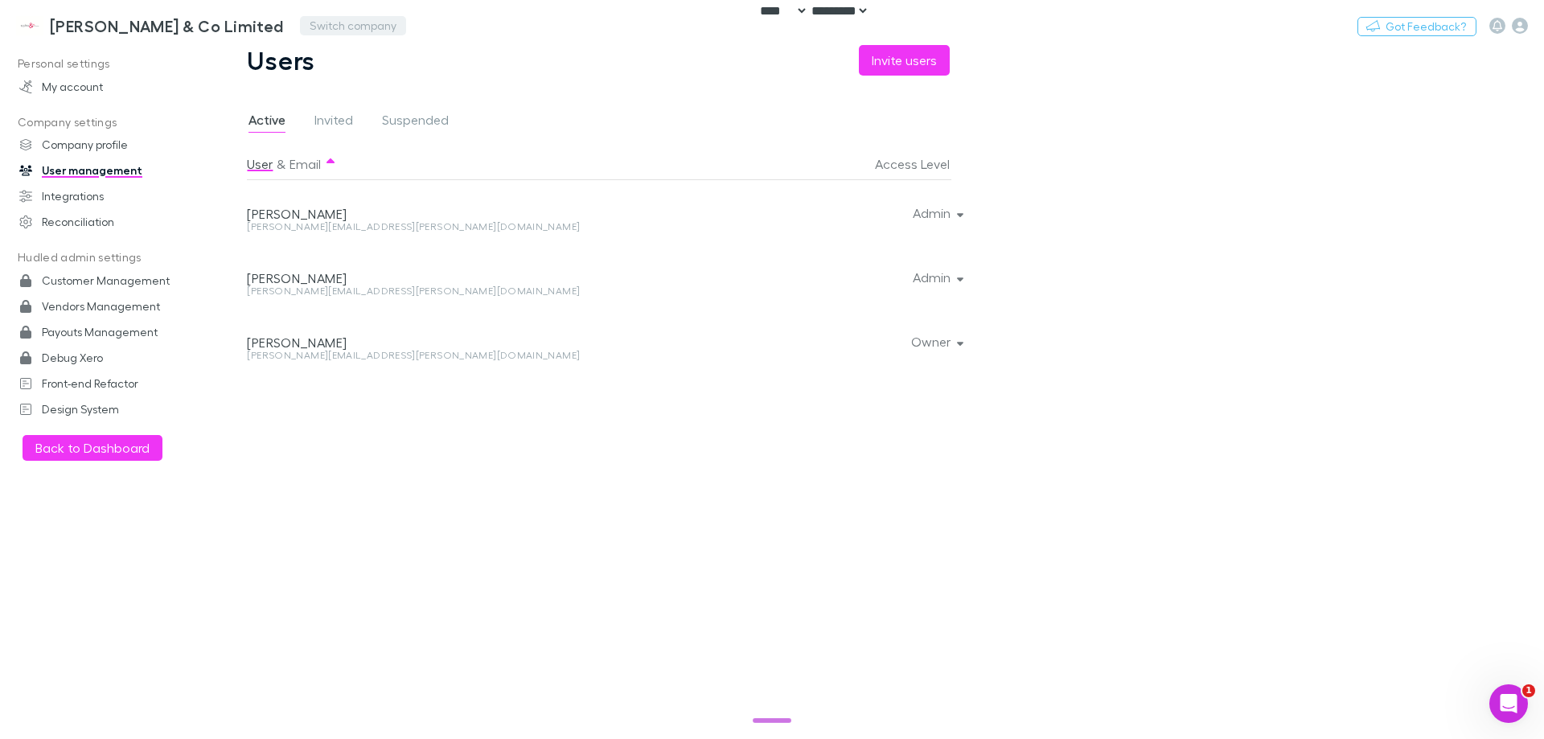
click at [300, 27] on button "Switch company" at bounding box center [353, 25] width 106 height 19
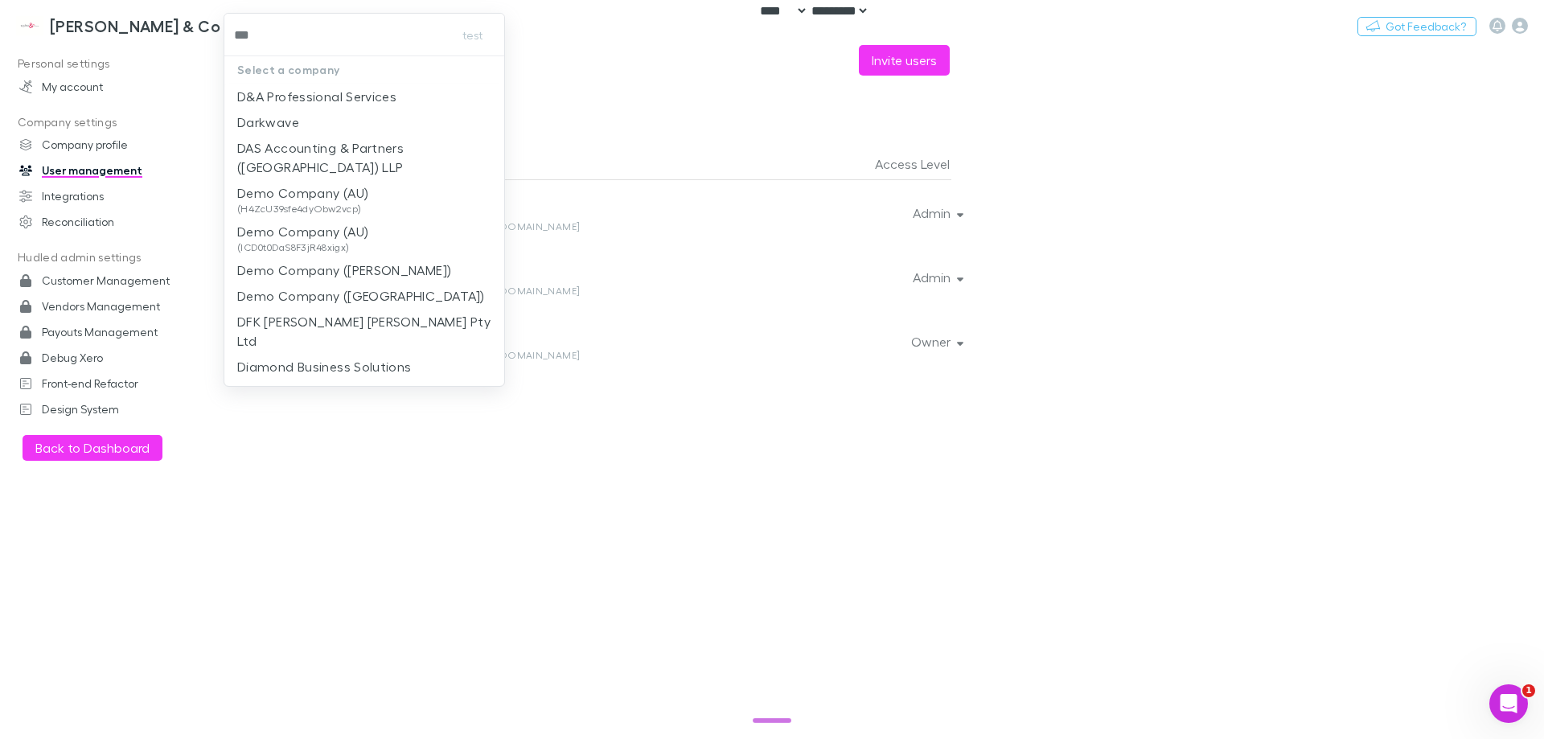
type input "****"
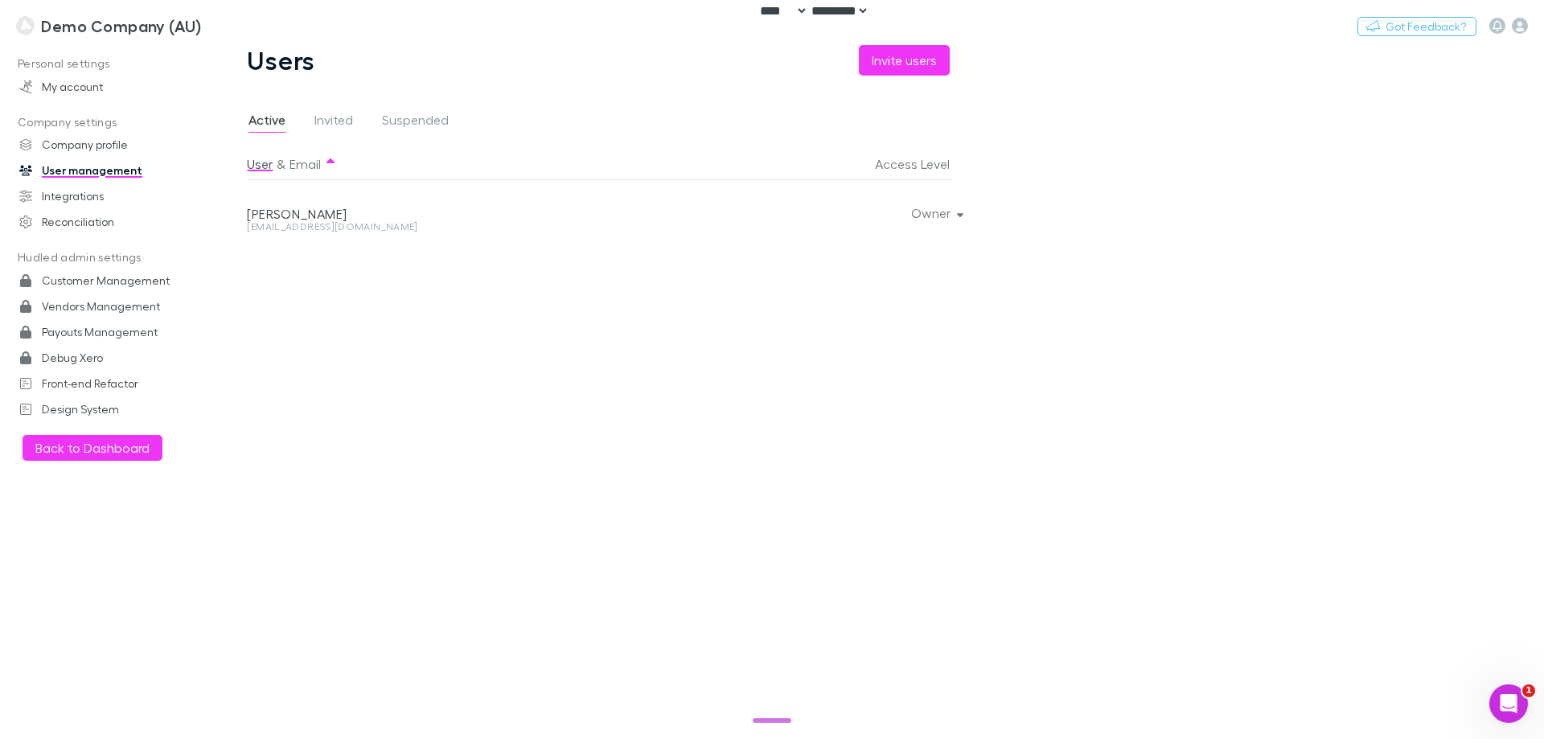
click at [344, 221] on div "[PERSON_NAME]" at bounding box center [469, 214] width 445 height 16
click at [387, 231] on div "[EMAIL_ADDRESS][DOMAIN_NAME]" at bounding box center [469, 227] width 445 height 10
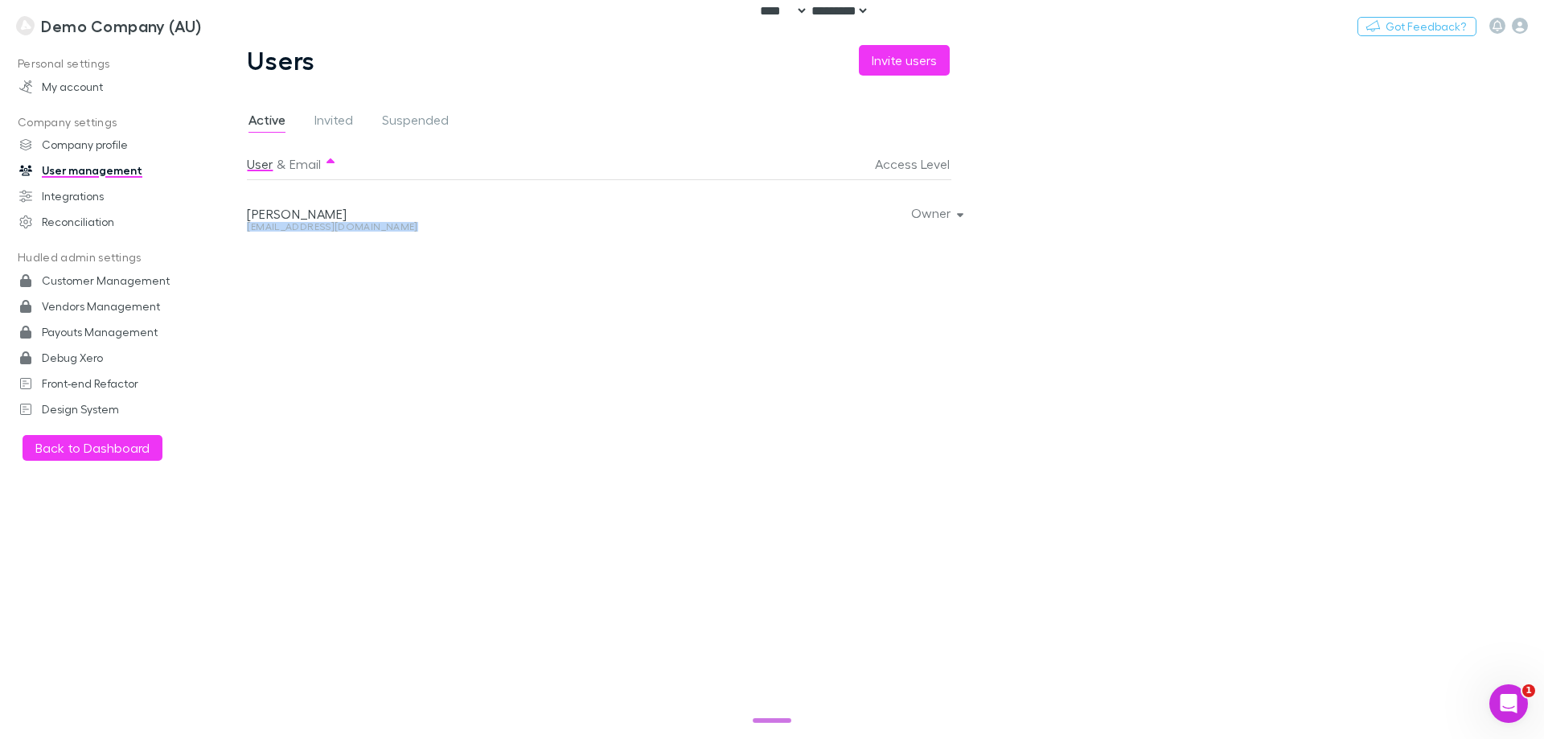
click at [387, 231] on div "[EMAIL_ADDRESS][DOMAIN_NAME]" at bounding box center [469, 227] width 445 height 10
copy div "[EMAIL_ADDRESS][DOMAIN_NAME] Owner"
click at [267, 29] on button "Switch company" at bounding box center [270, 25] width 106 height 19
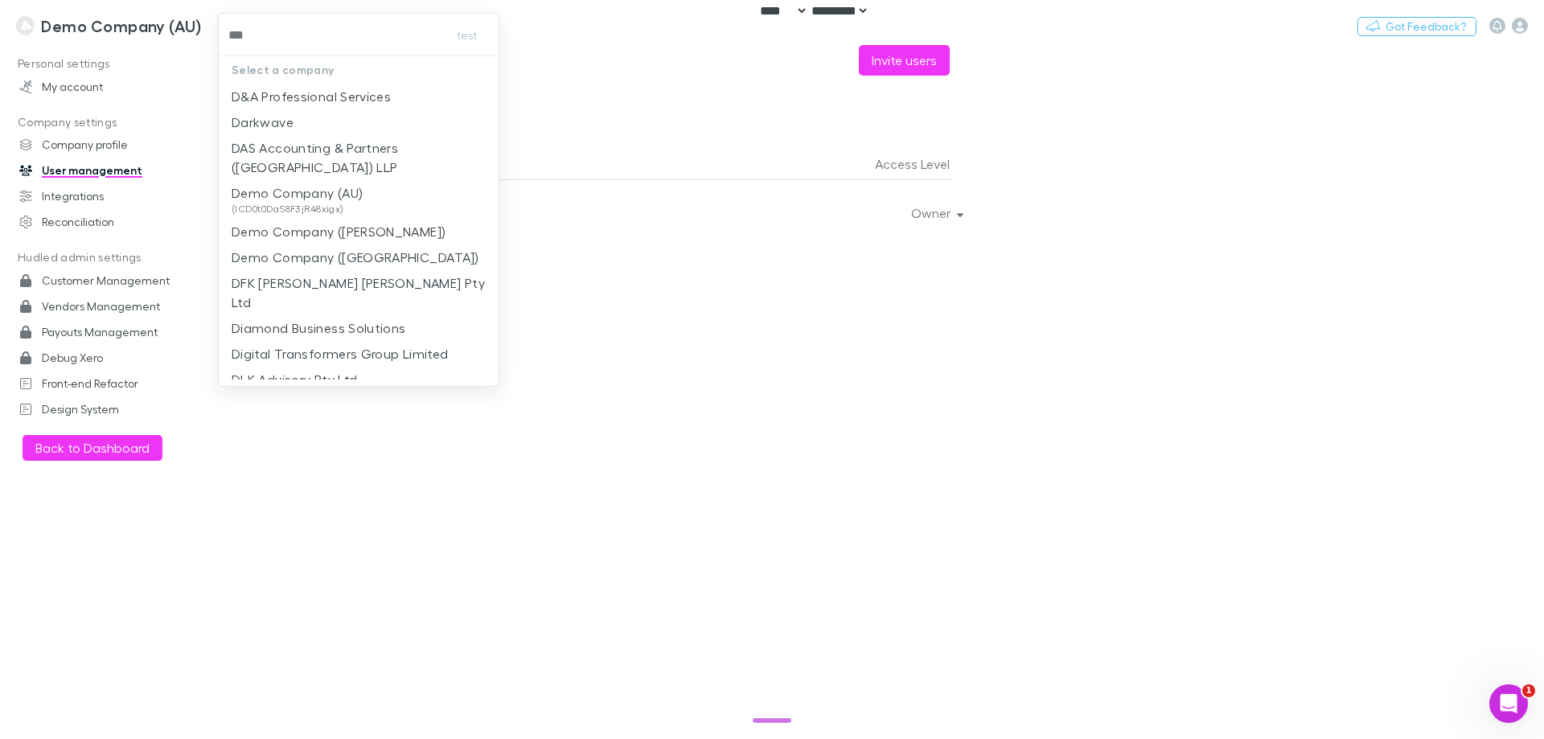
type input "****"
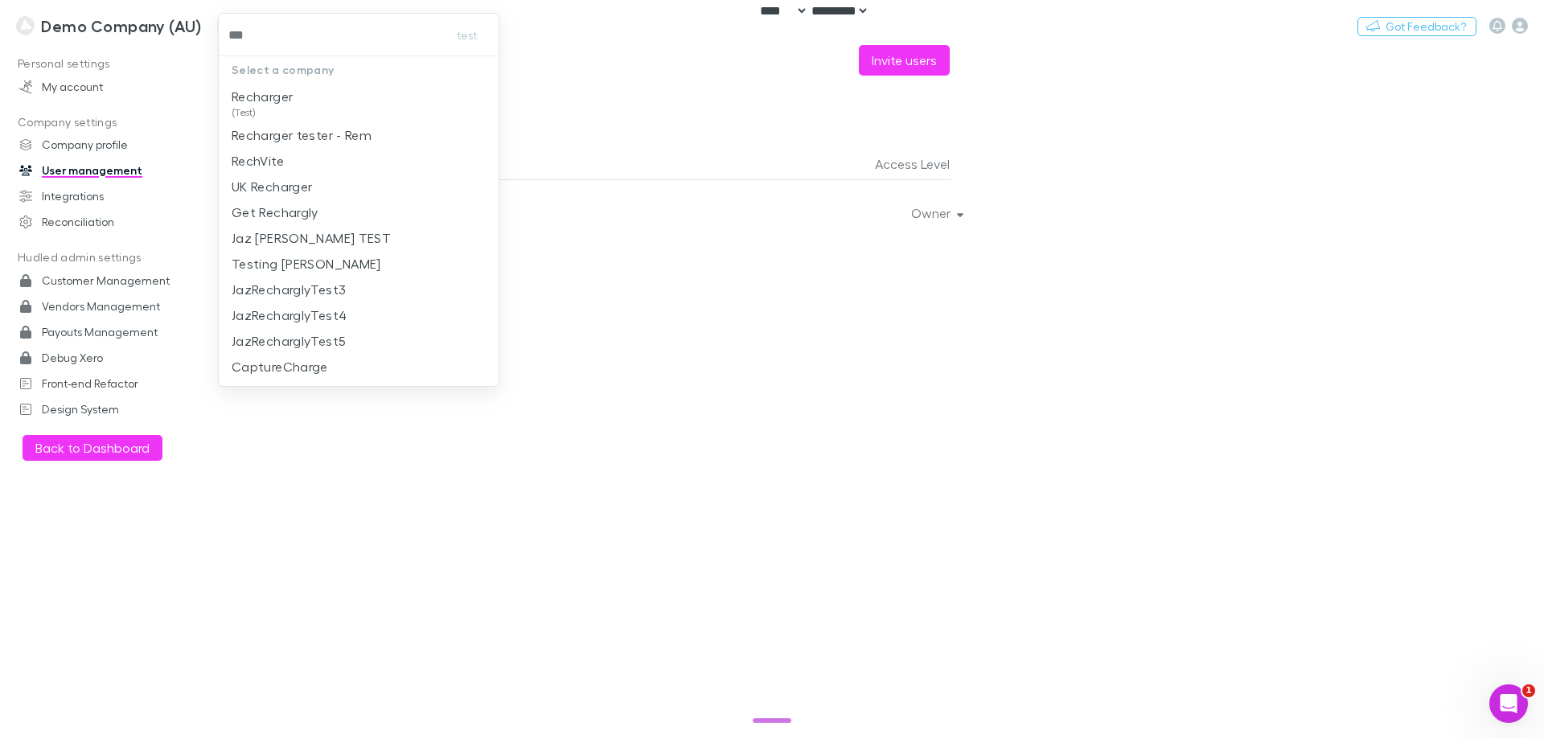
type input "****"
click at [277, 106] on span "(Test)" at bounding box center [262, 112] width 61 height 13
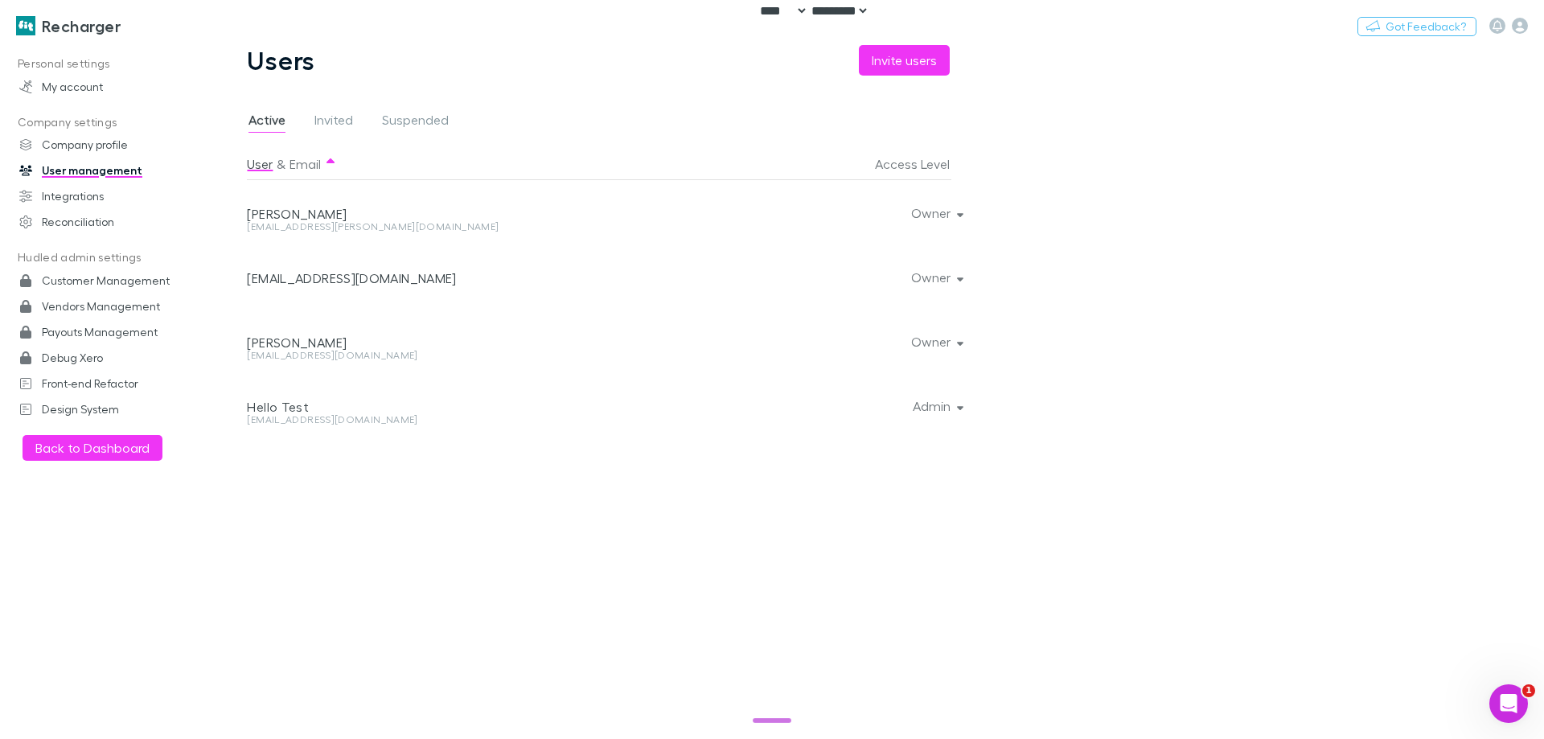
click at [333, 230] on div "[EMAIL_ADDRESS][PERSON_NAME][DOMAIN_NAME]" at bounding box center [469, 227] width 445 height 10
copy div "[EMAIL_ADDRESS][PERSON_NAME][DOMAIN_NAME] Owner"
click at [299, 423] on div "[EMAIL_ADDRESS][DOMAIN_NAME]" at bounding box center [469, 420] width 445 height 10
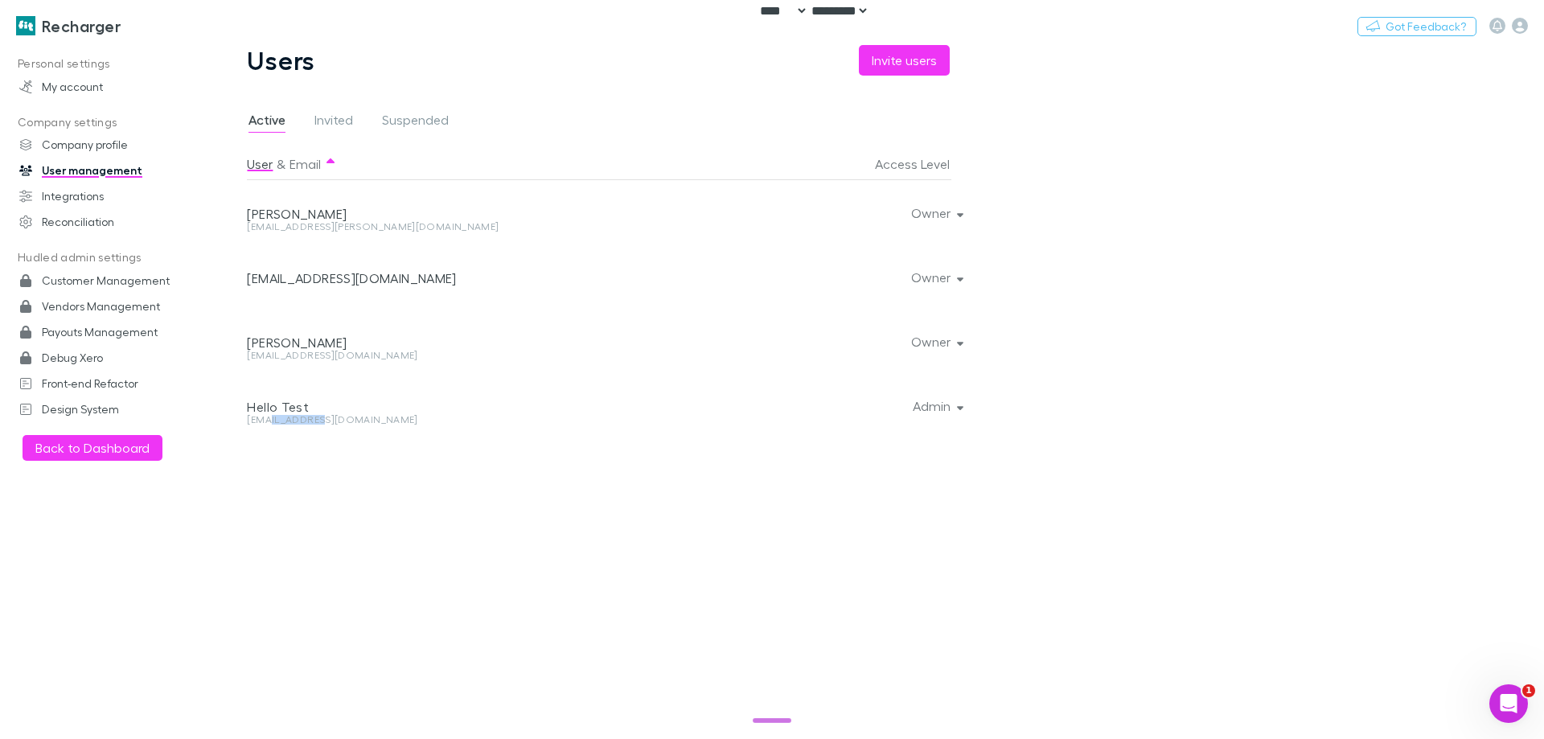
click at [299, 423] on div "[EMAIL_ADDRESS][DOMAIN_NAME]" at bounding box center [469, 420] width 445 height 10
copy div "[EMAIL_ADDRESS][DOMAIN_NAME] Admin"
click at [63, 17] on h3 "Recharger" at bounding box center [81, 25] width 79 height 19
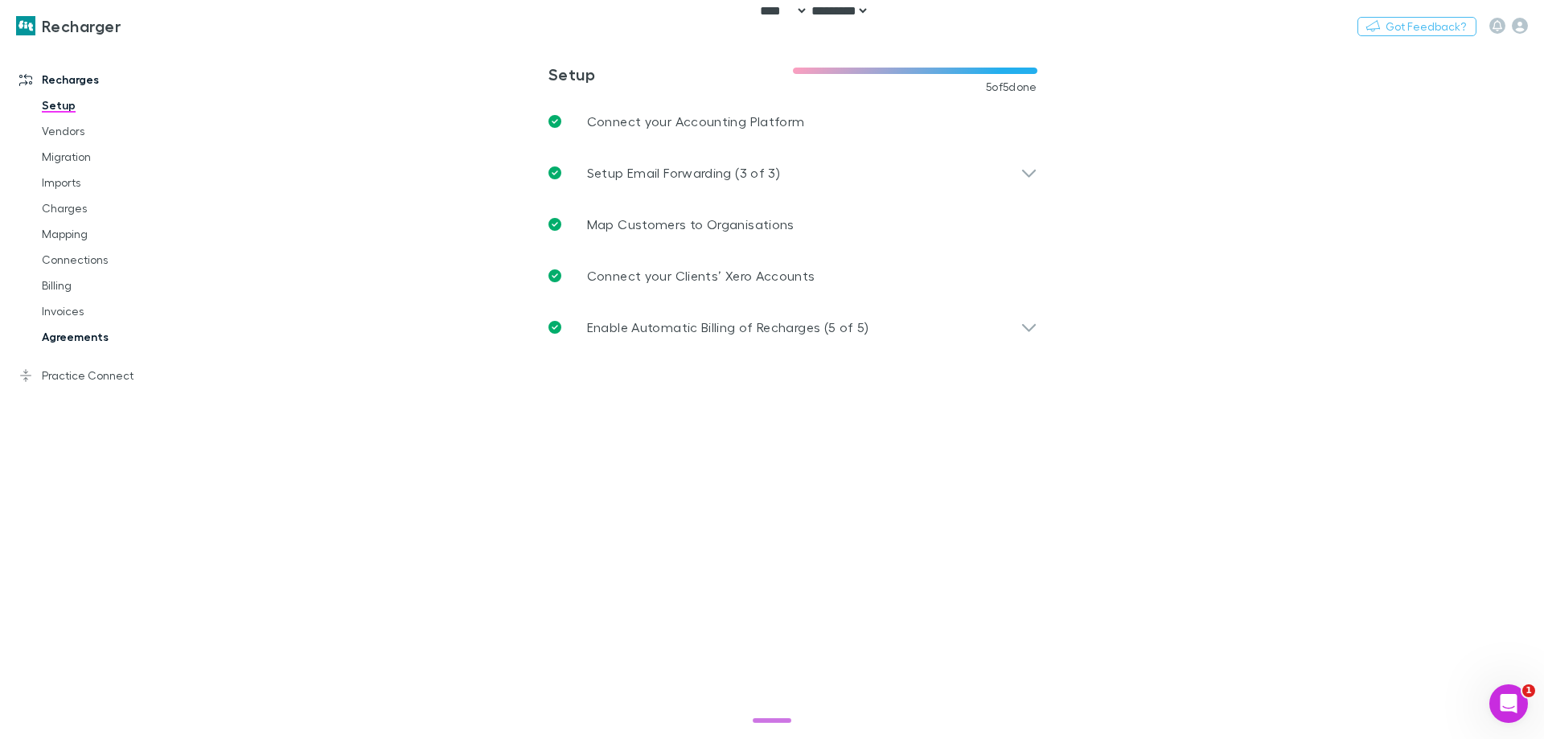
click at [78, 343] on link "Agreements" at bounding box center [121, 337] width 191 height 26
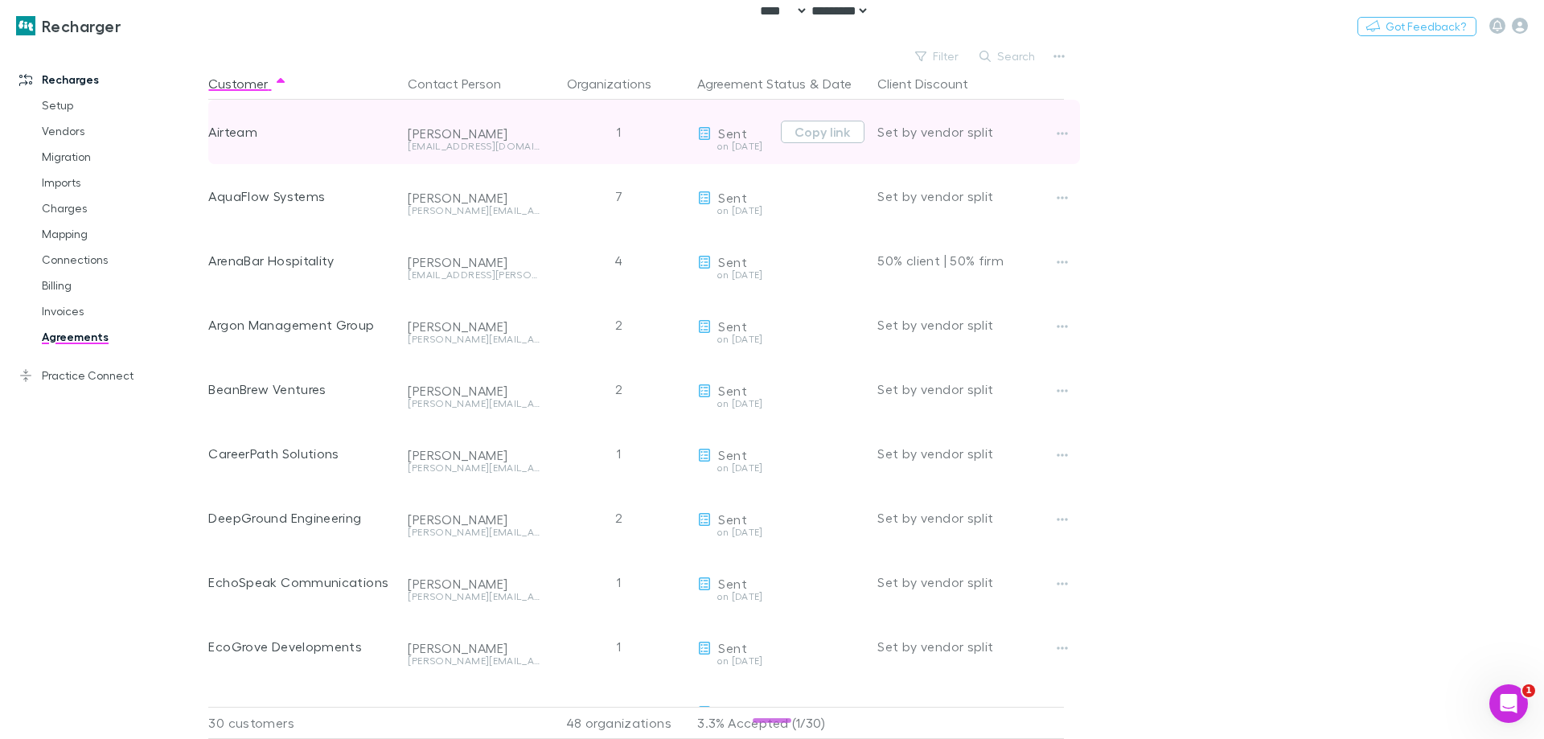
click at [429, 149] on div "[EMAIL_ADDRESS][DOMAIN_NAME]" at bounding box center [474, 146] width 132 height 10
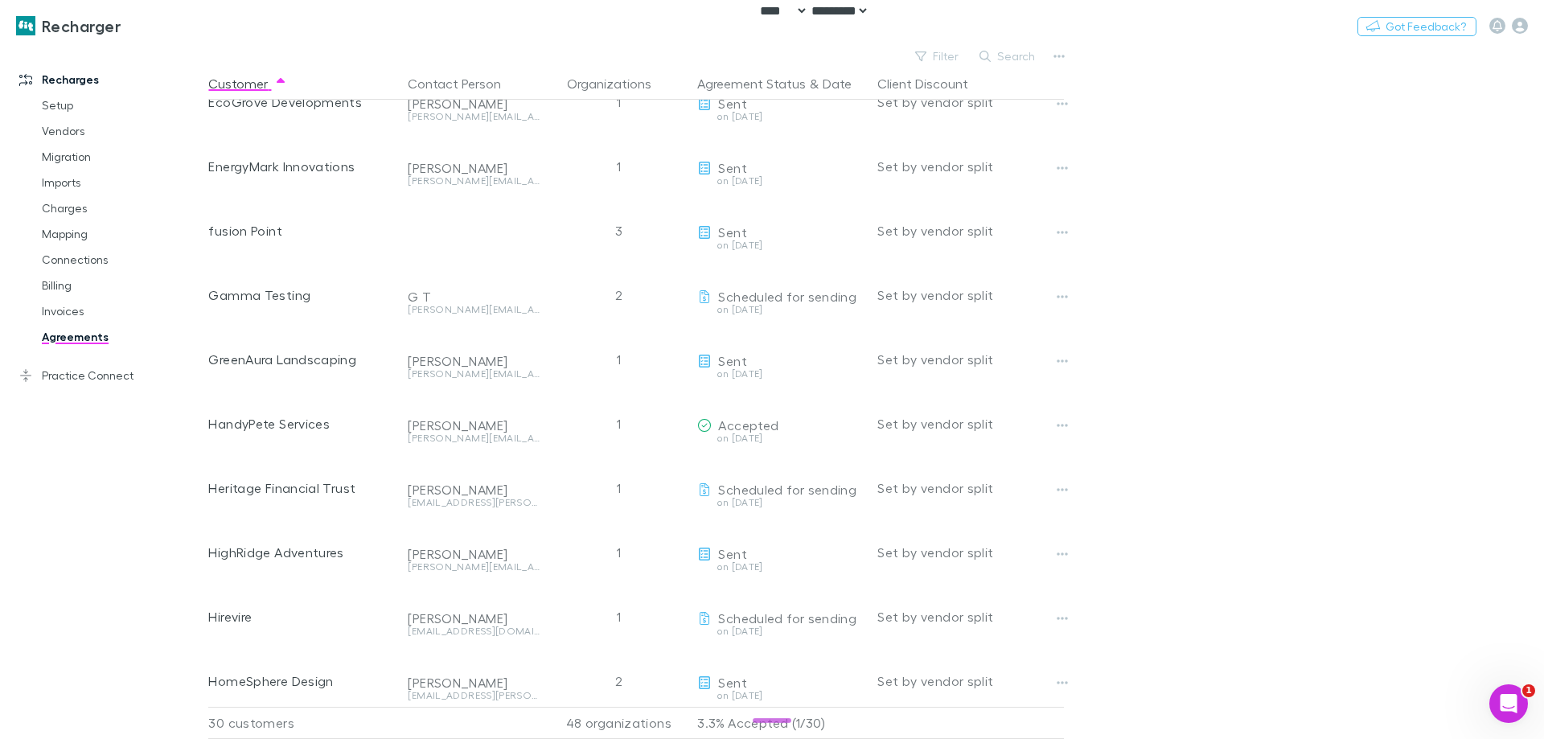
scroll to position [563, 0]
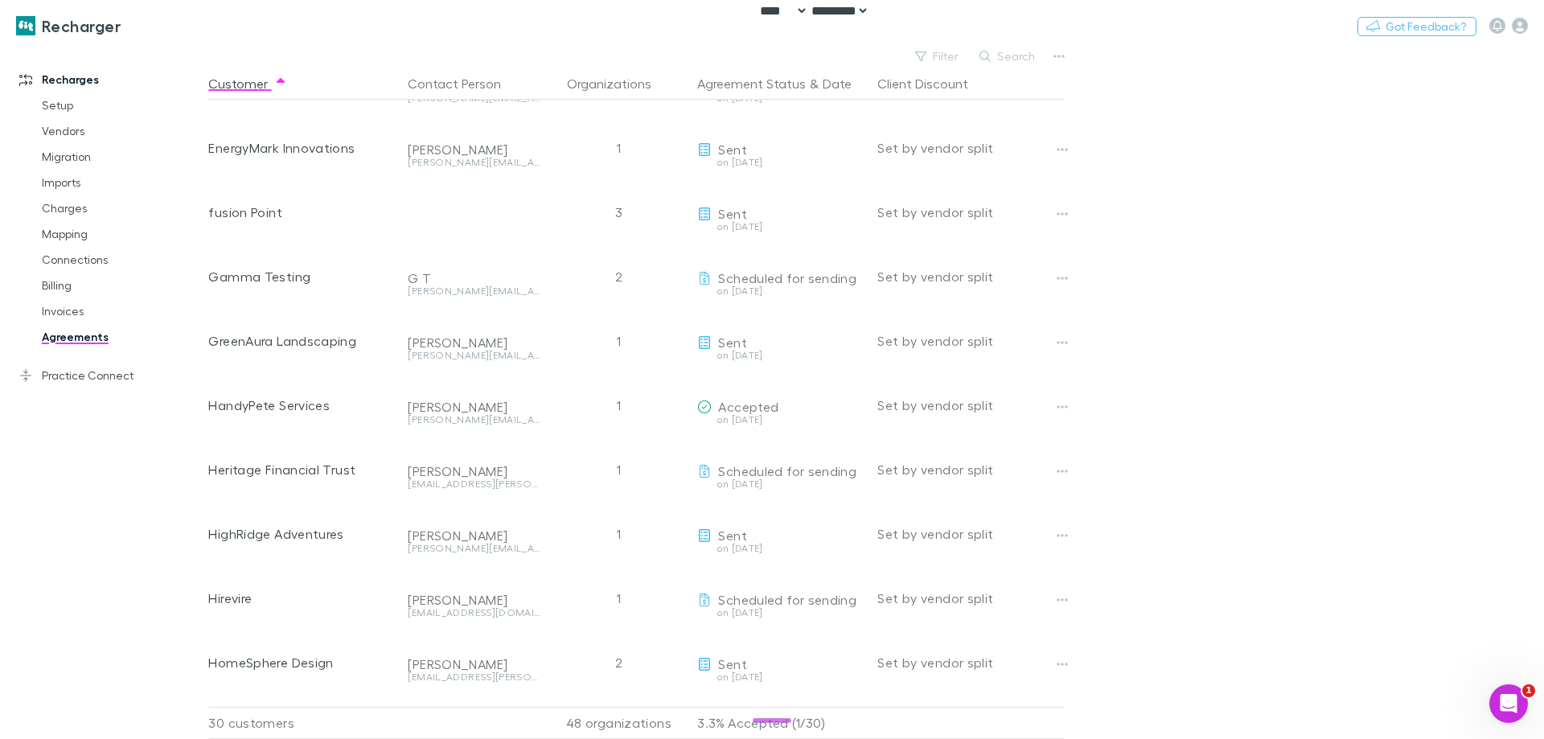
click at [1007, 53] on button "Search" at bounding box center [1007, 56] width 73 height 19
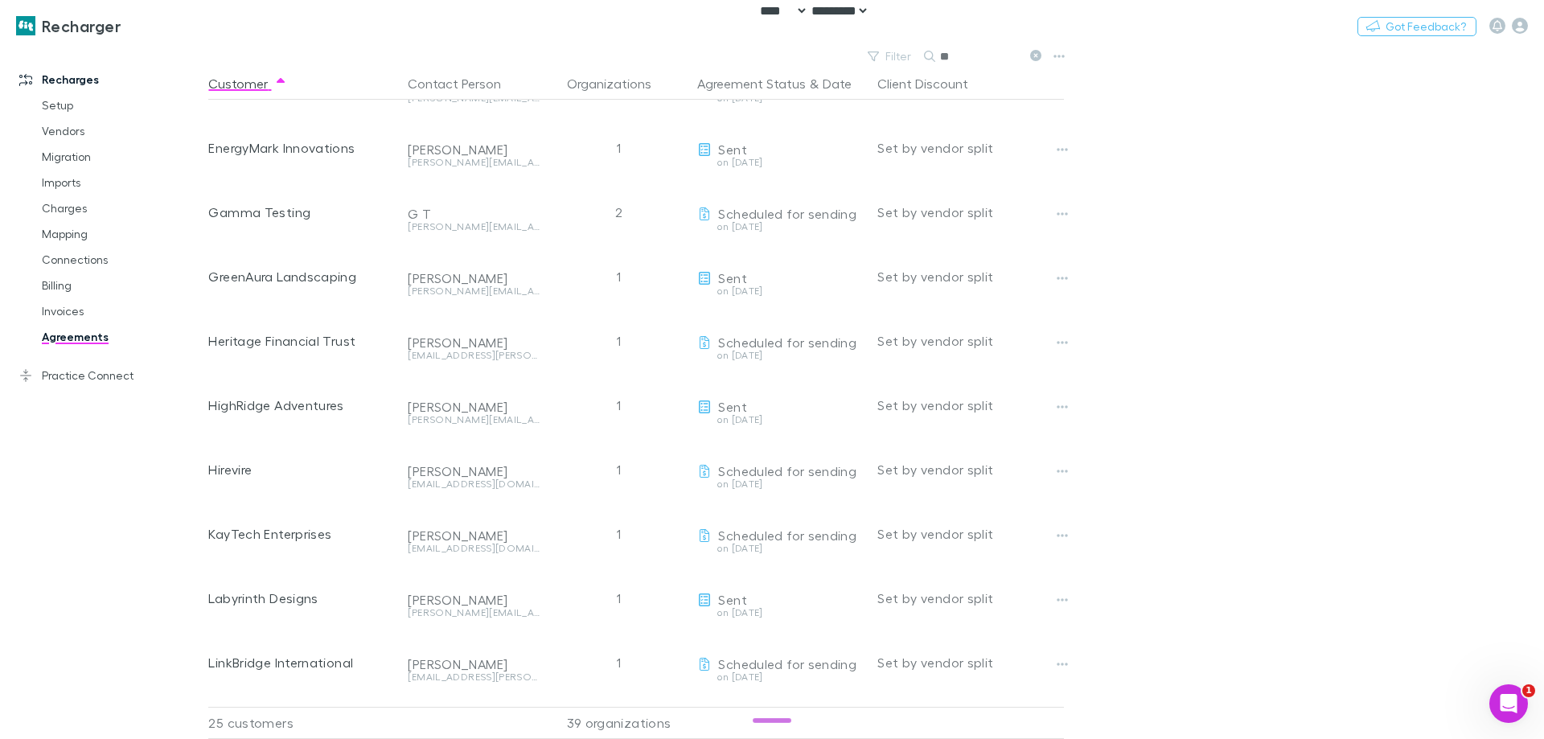
scroll to position [0, 0]
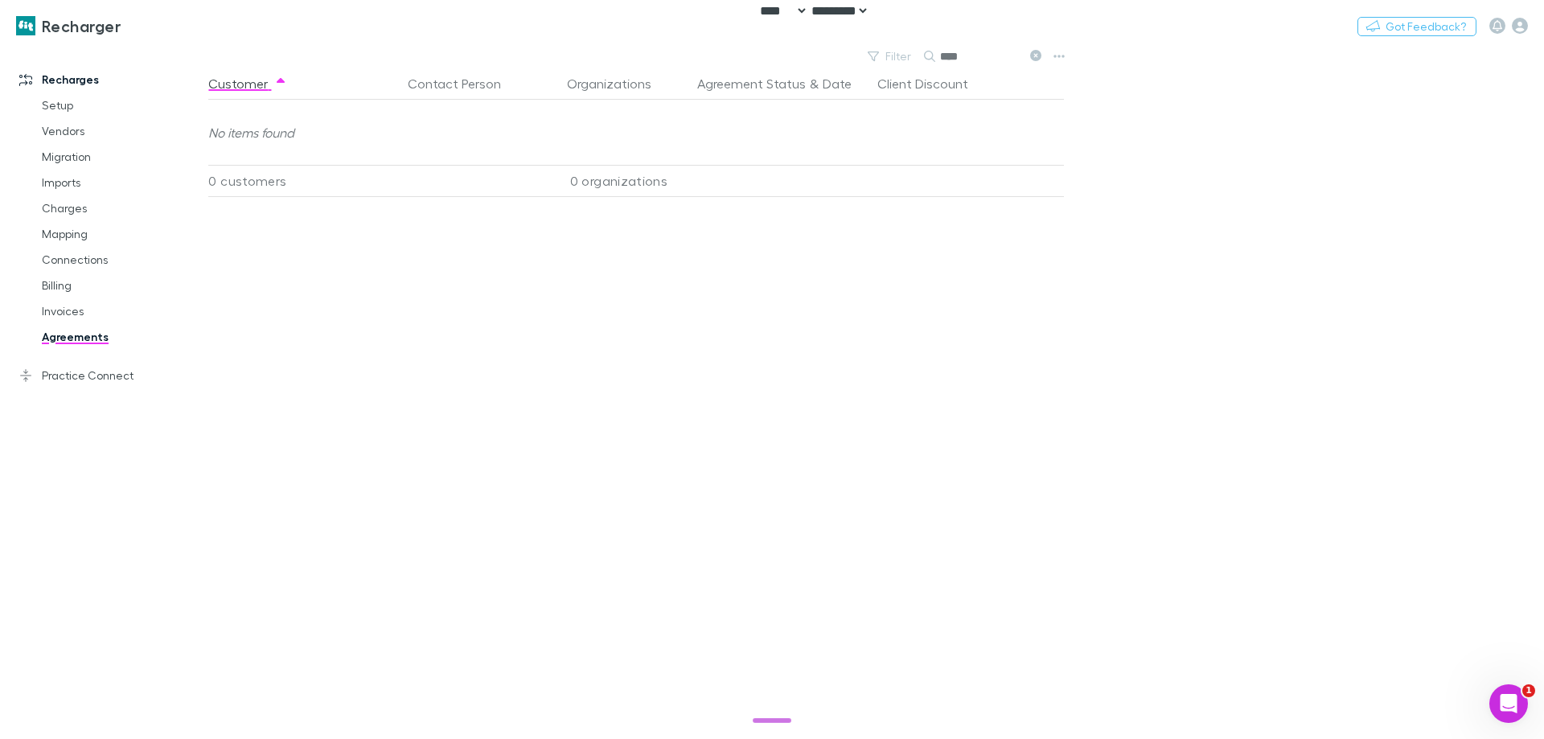
type input "***"
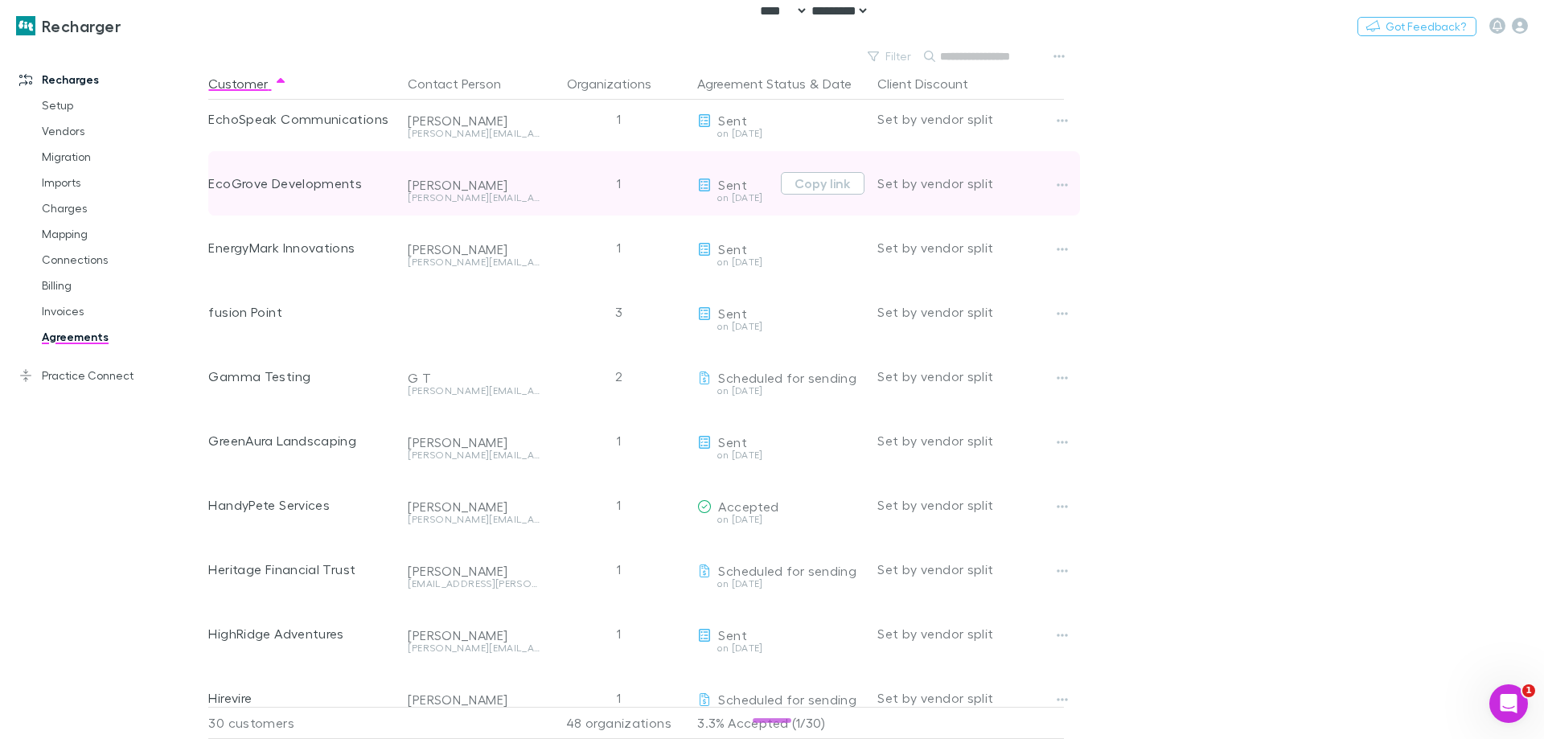
scroll to position [482, 0]
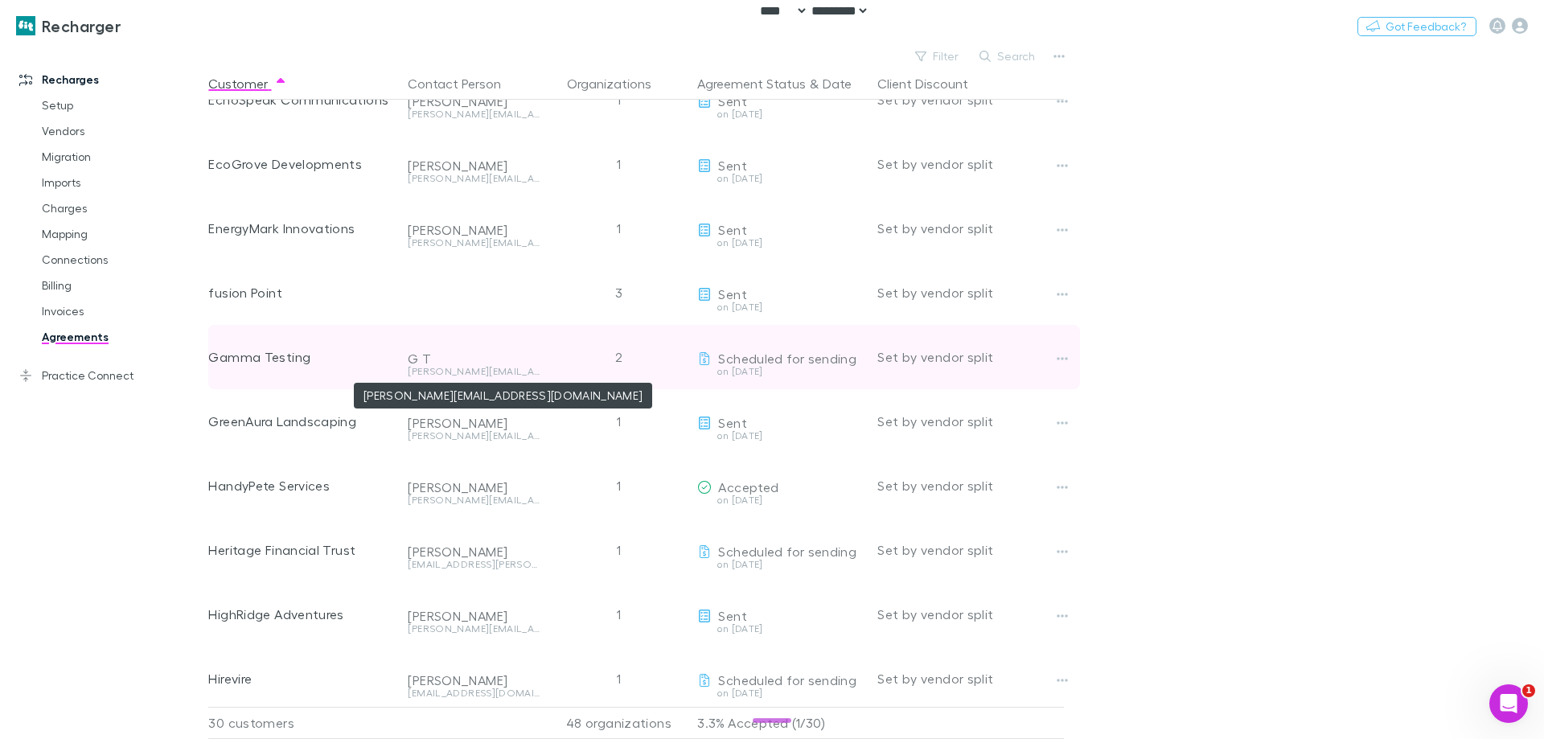
click at [461, 375] on div "[PERSON_NAME][EMAIL_ADDRESS][DOMAIN_NAME]" at bounding box center [474, 372] width 132 height 10
copy div "[PERSON_NAME][EMAIL_ADDRESS][DOMAIN_NAME]"
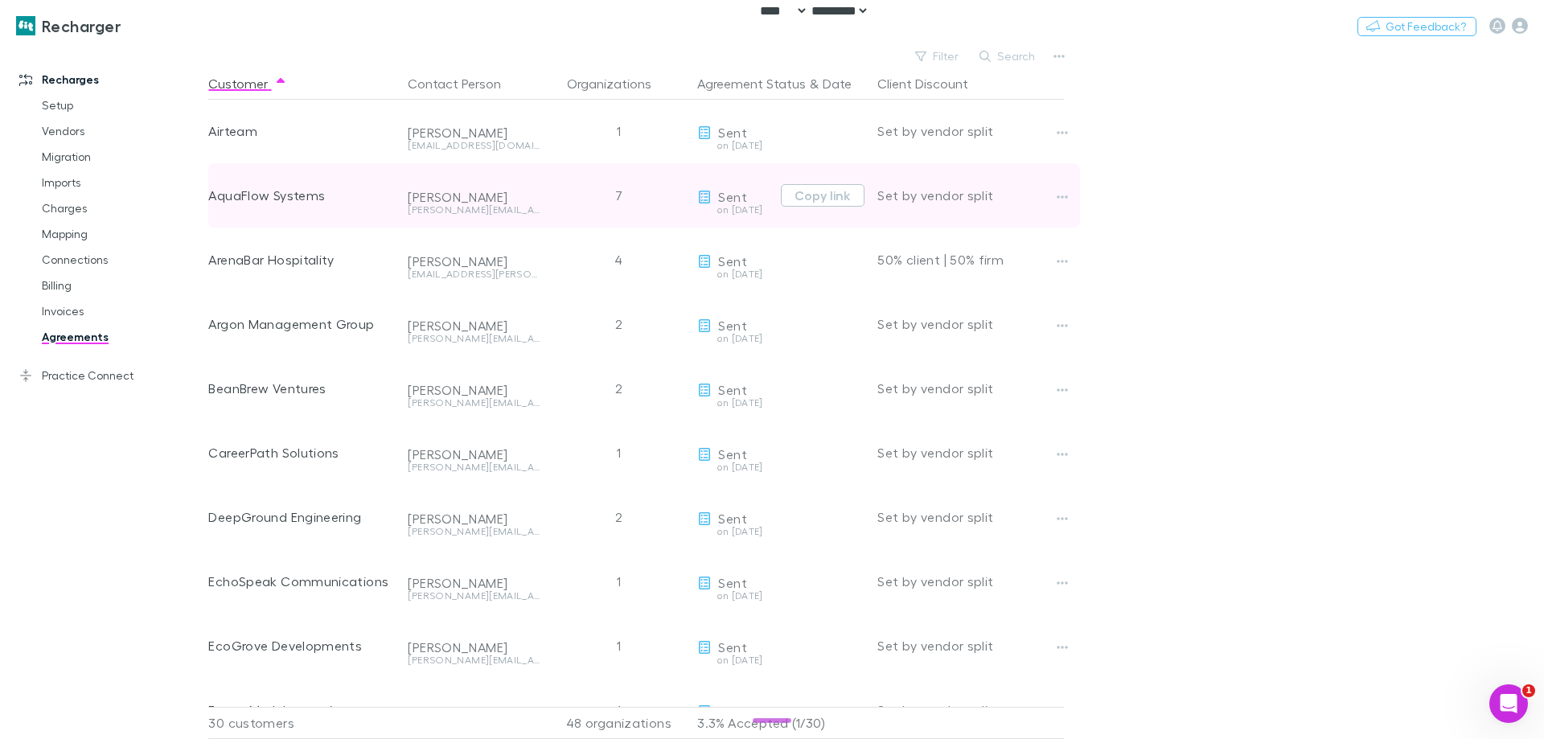
scroll to position [0, 0]
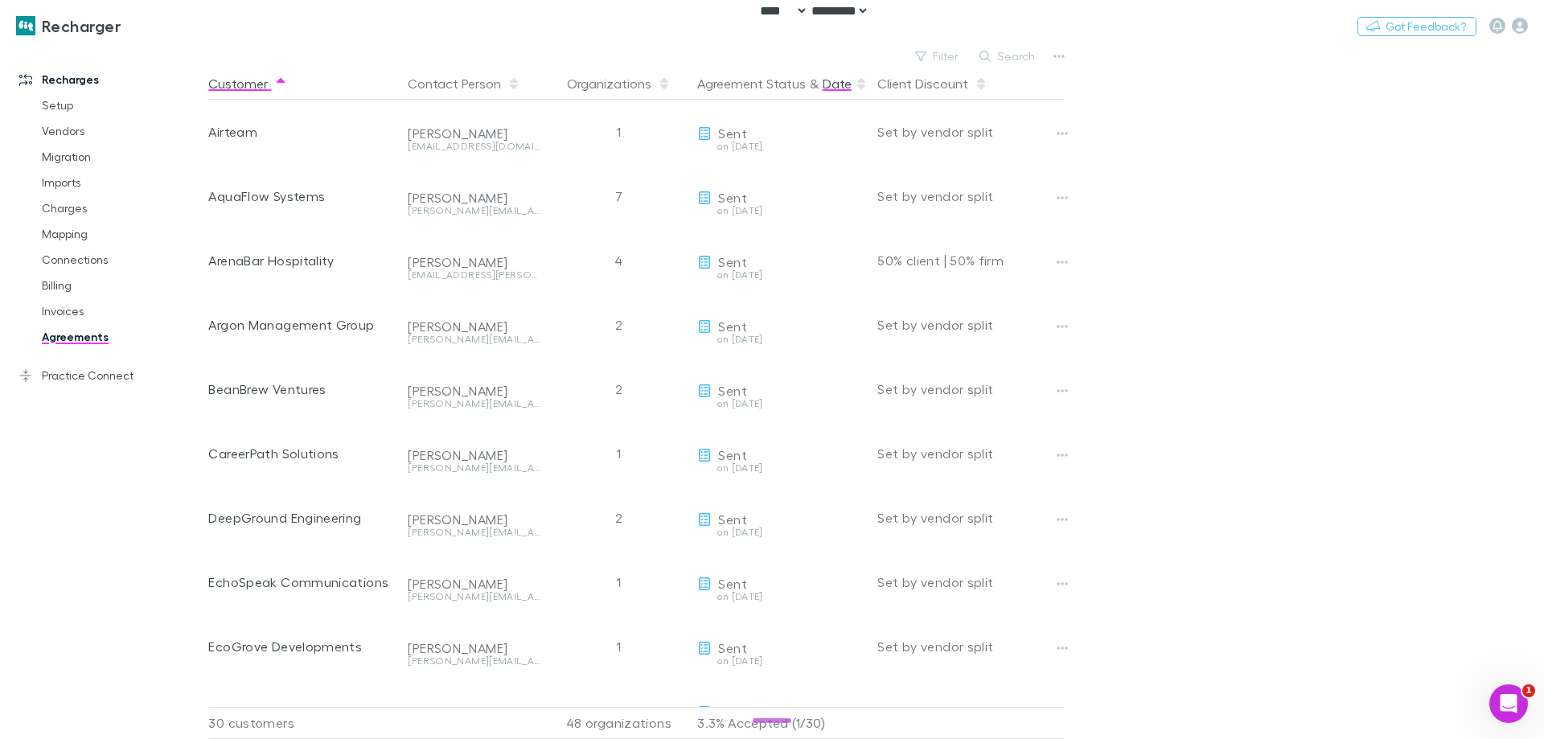
click at [834, 82] on button "Date" at bounding box center [836, 84] width 29 height 32
click at [827, 87] on button "Date" at bounding box center [836, 84] width 29 height 32
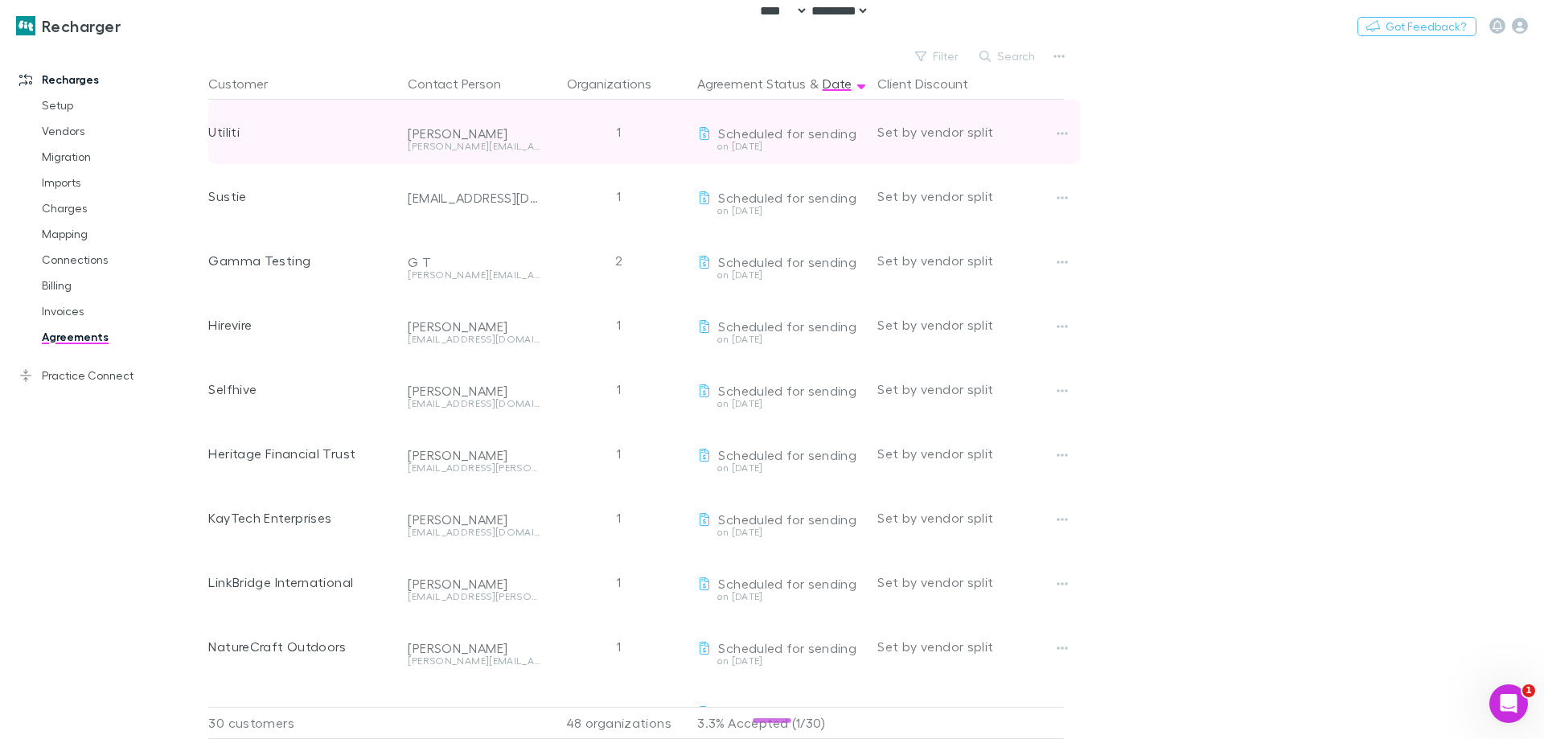
click at [438, 146] on div "[PERSON_NAME][EMAIL_ADDRESS][PERSON_NAME][DOMAIN_NAME]" at bounding box center [474, 146] width 132 height 10
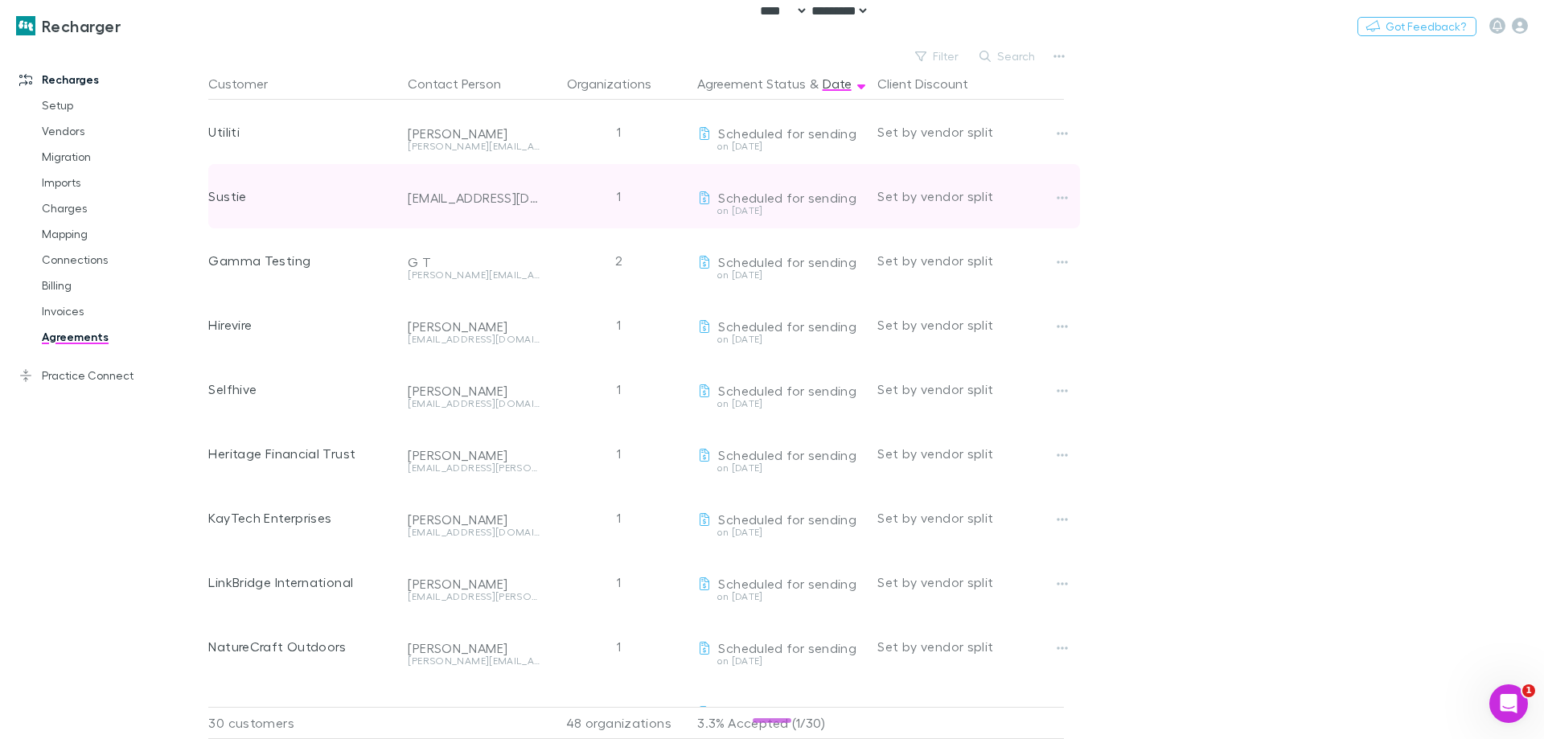
click at [482, 199] on div "[EMAIL_ADDRESS][DOMAIN_NAME]" at bounding box center [474, 198] width 132 height 16
copy div "[EMAIL_ADDRESS][DOMAIN_NAME]"
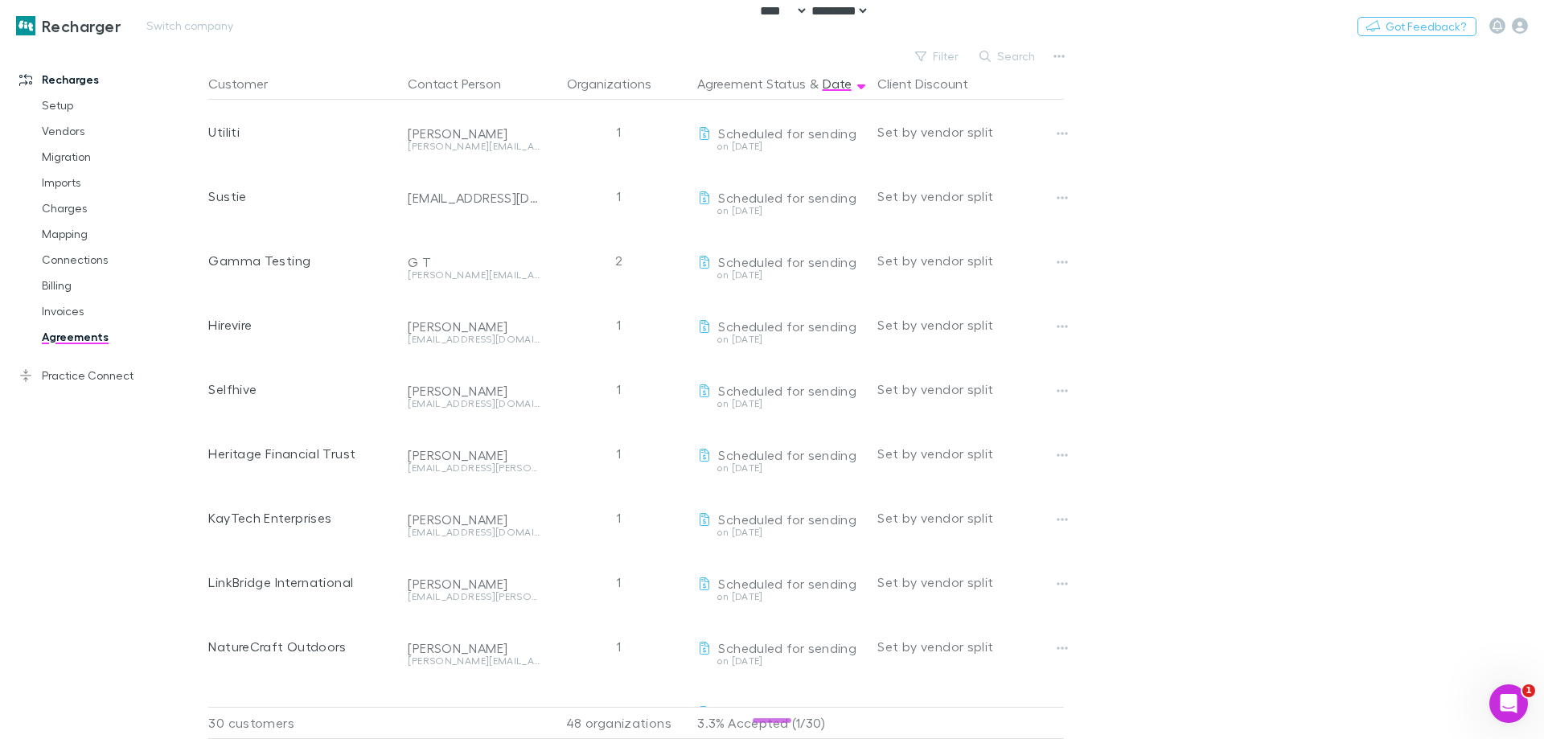
click at [166, 36] on div "Recharger Switch company Nothing Got Feedback?" at bounding box center [772, 25] width 1544 height 51
click at [176, 28] on button "Switch company" at bounding box center [190, 25] width 106 height 19
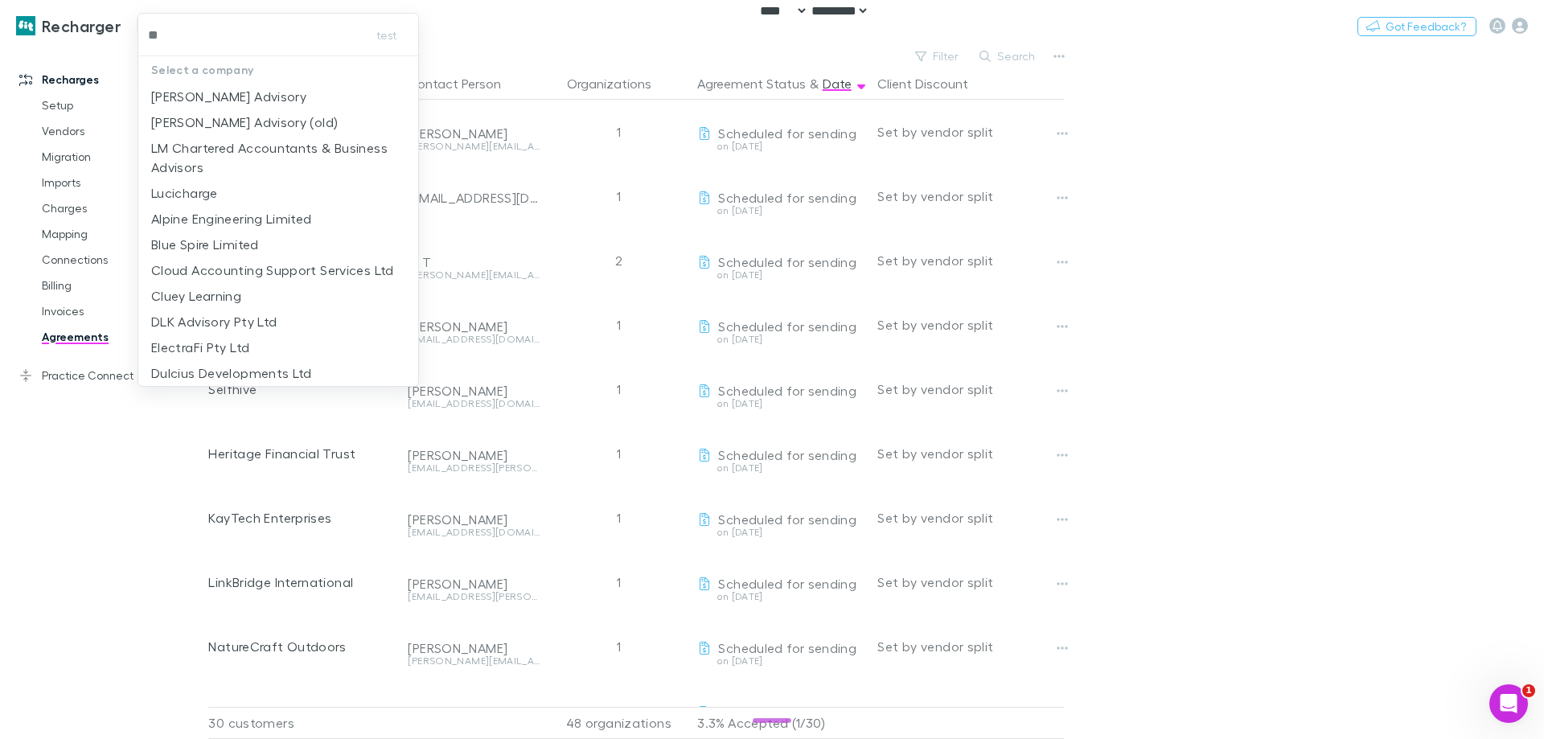
type input "***"
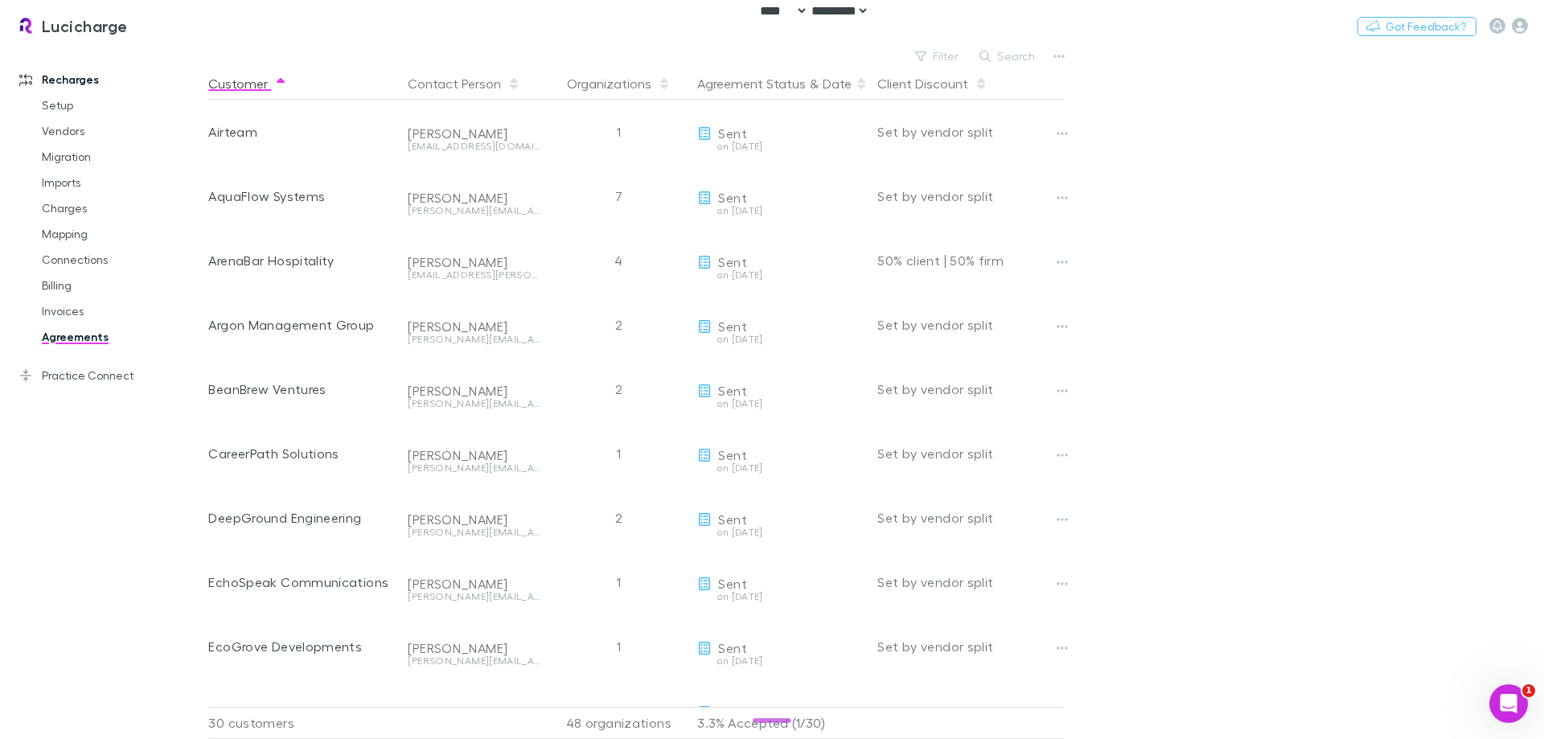
click at [857, 86] on icon at bounding box center [861, 83] width 8 height 13
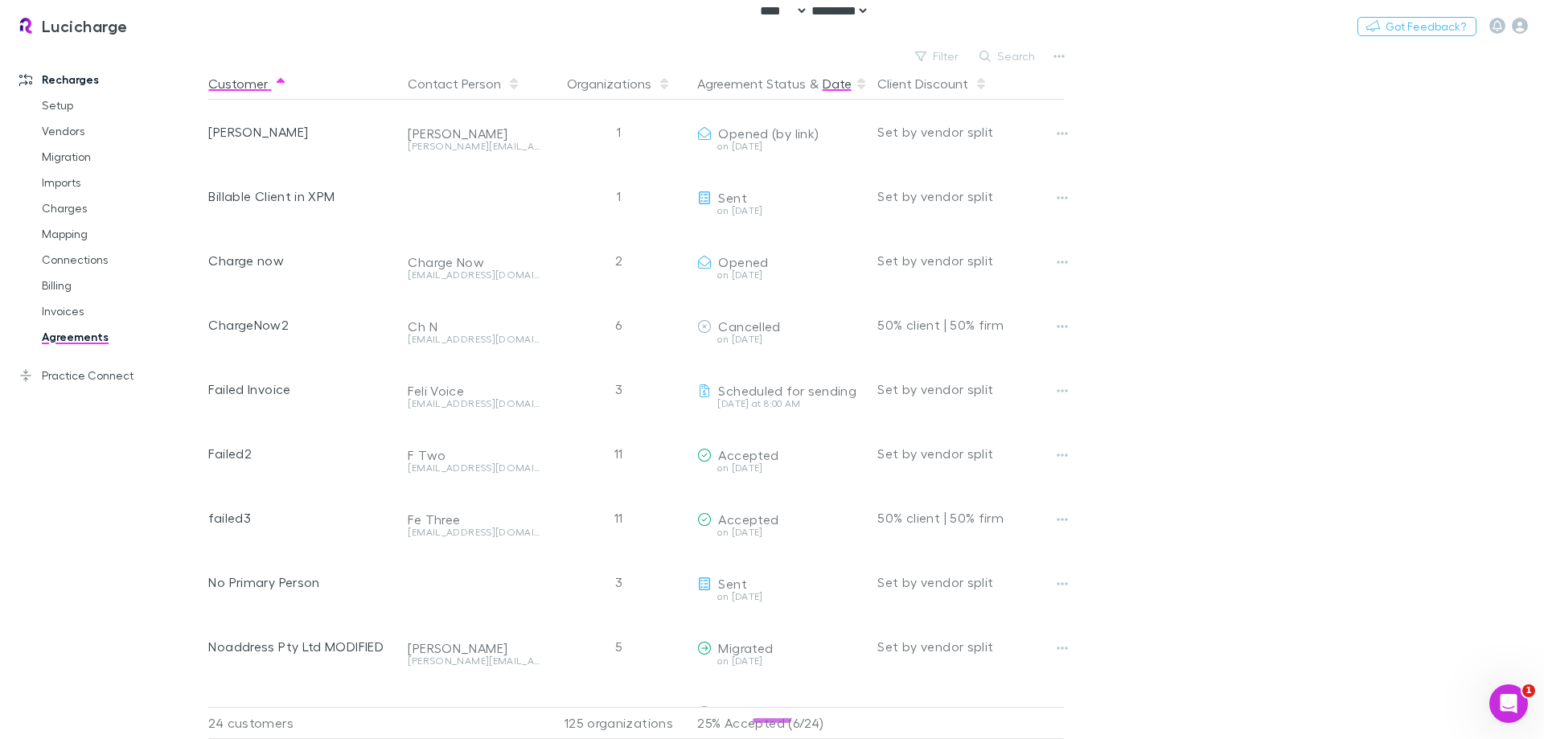
click at [834, 94] on button "Date" at bounding box center [836, 84] width 29 height 32
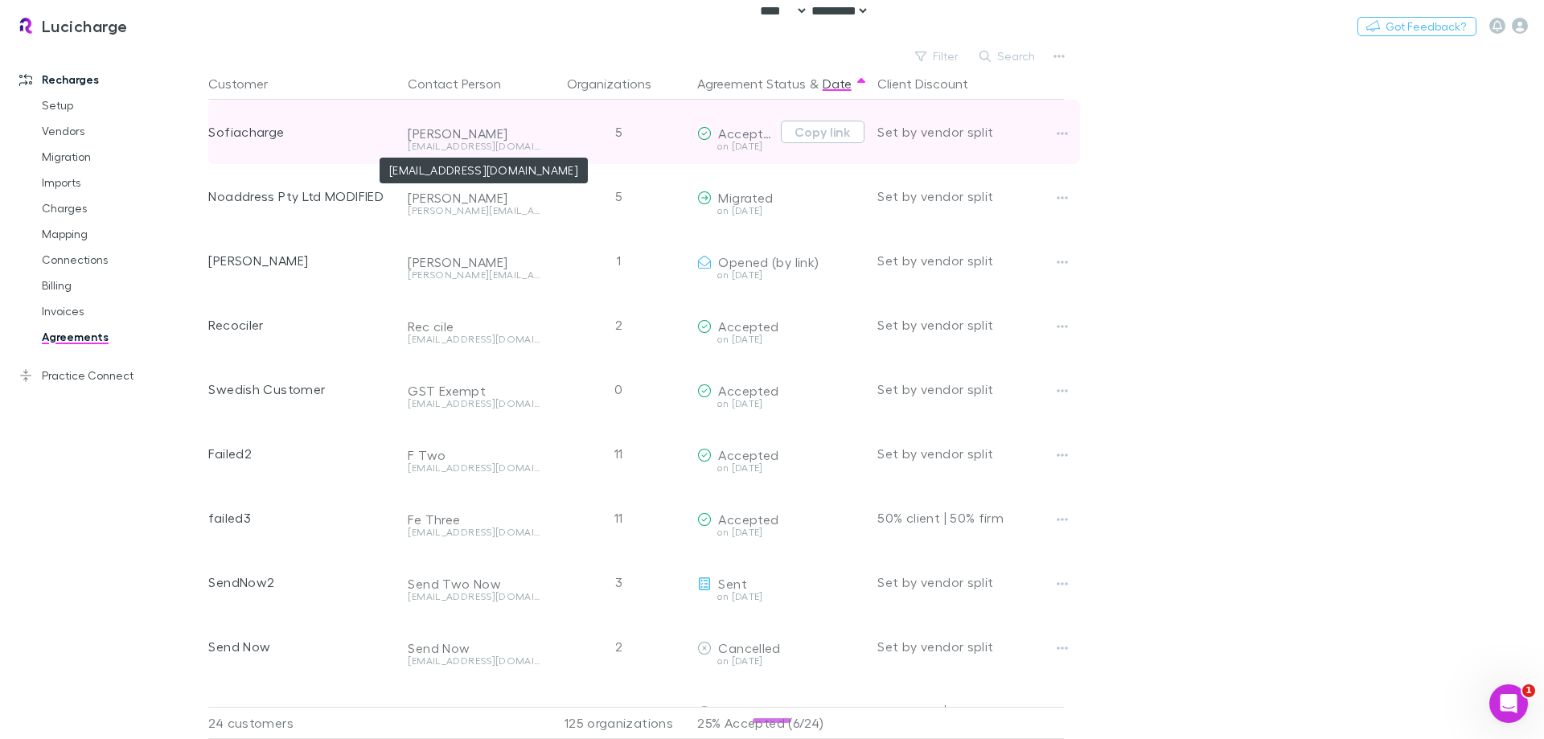
click at [442, 145] on div "[EMAIL_ADDRESS][DOMAIN_NAME]" at bounding box center [474, 146] width 132 height 10
copy div "[EMAIL_ADDRESS][DOMAIN_NAME]"
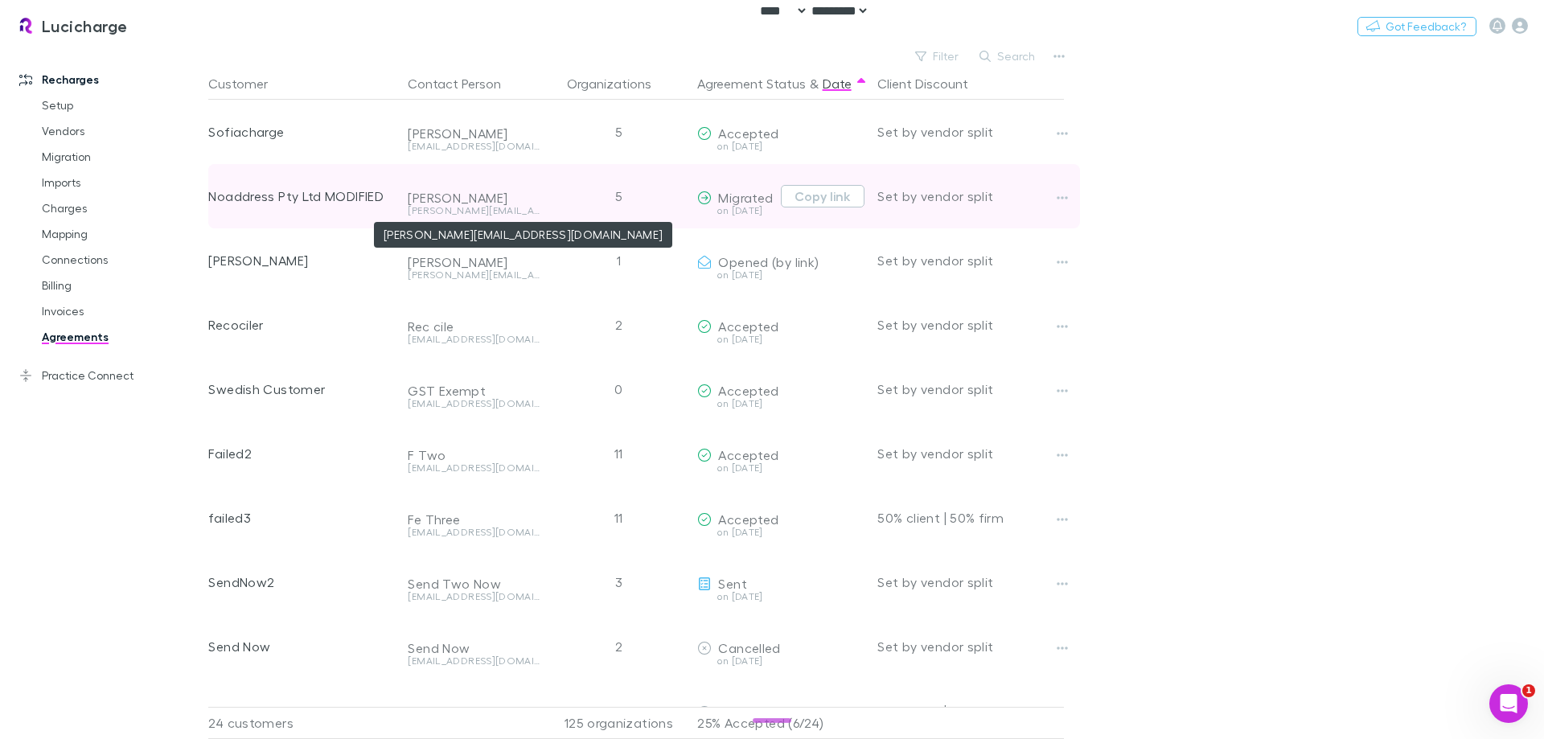
click at [472, 207] on div "[PERSON_NAME][EMAIL_ADDRESS][DOMAIN_NAME]" at bounding box center [474, 211] width 132 height 10
copy div "[PERSON_NAME][EMAIL_ADDRESS][DOMAIN_NAME]"
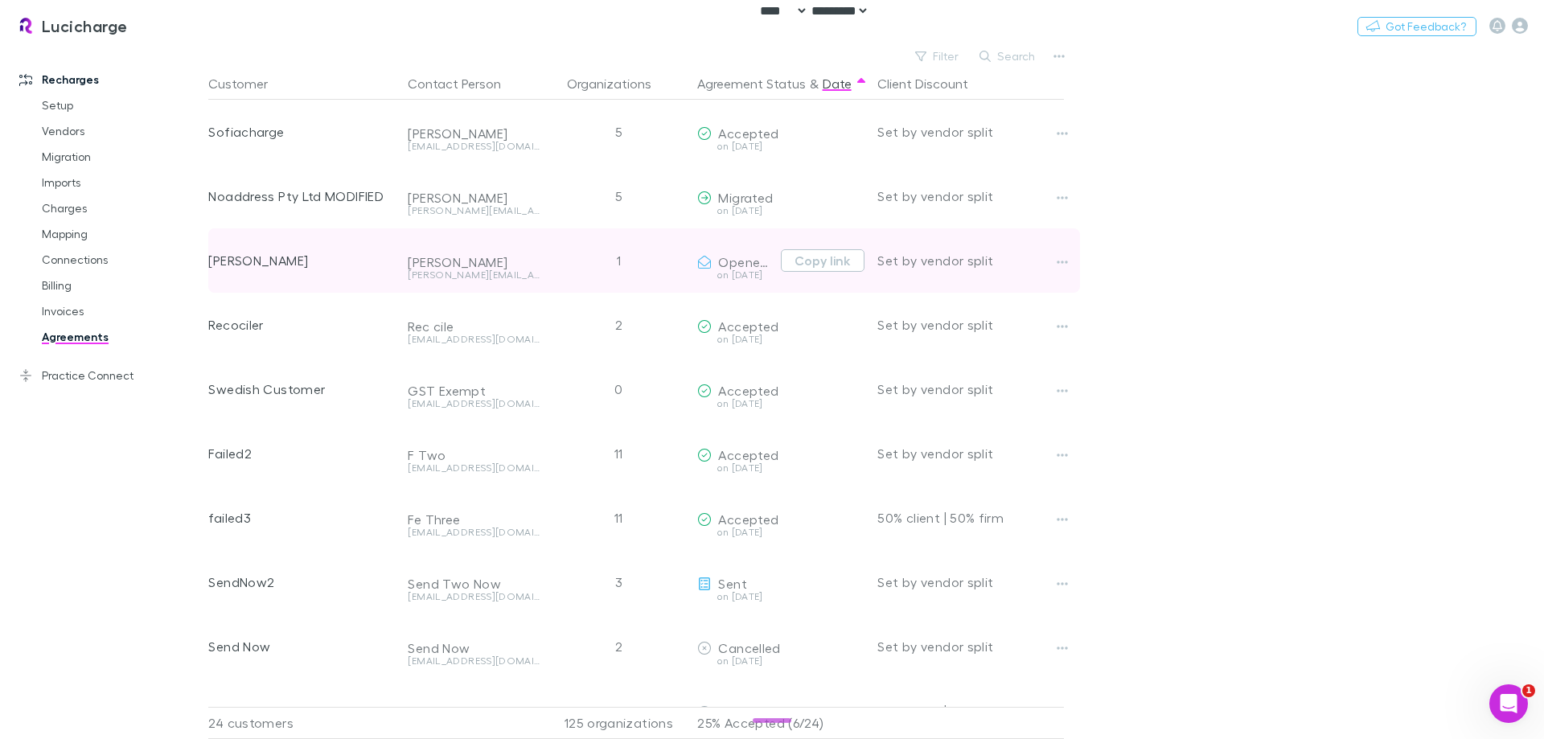
click at [475, 268] on div "[PERSON_NAME]" at bounding box center [474, 262] width 132 height 16
click at [504, 273] on div "[PERSON_NAME][EMAIL_ADDRESS][DOMAIN_NAME]" at bounding box center [474, 275] width 132 height 10
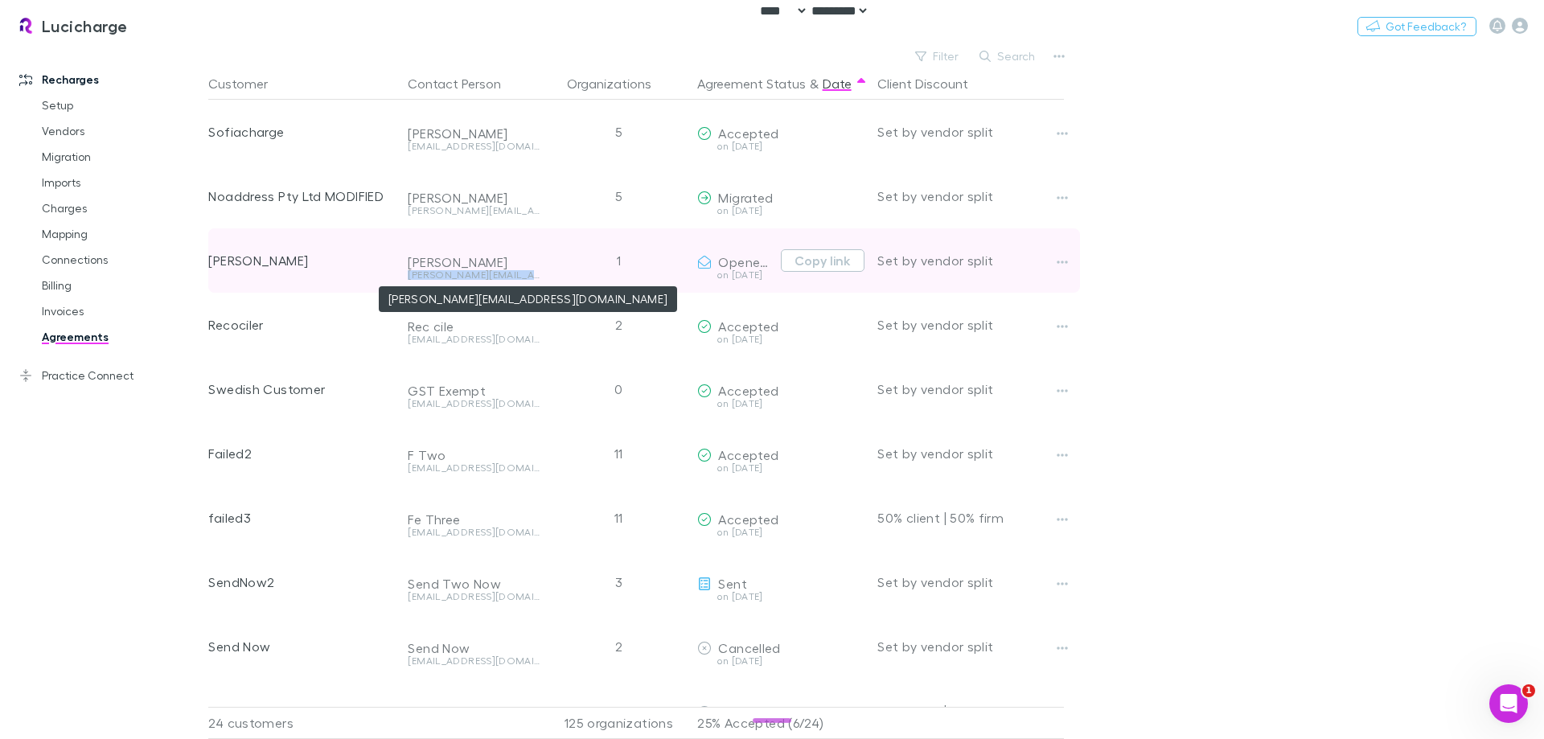
click at [504, 273] on div "[PERSON_NAME][EMAIL_ADDRESS][DOMAIN_NAME]" at bounding box center [474, 275] width 132 height 10
copy div "[PERSON_NAME][EMAIL_ADDRESS][DOMAIN_NAME]"
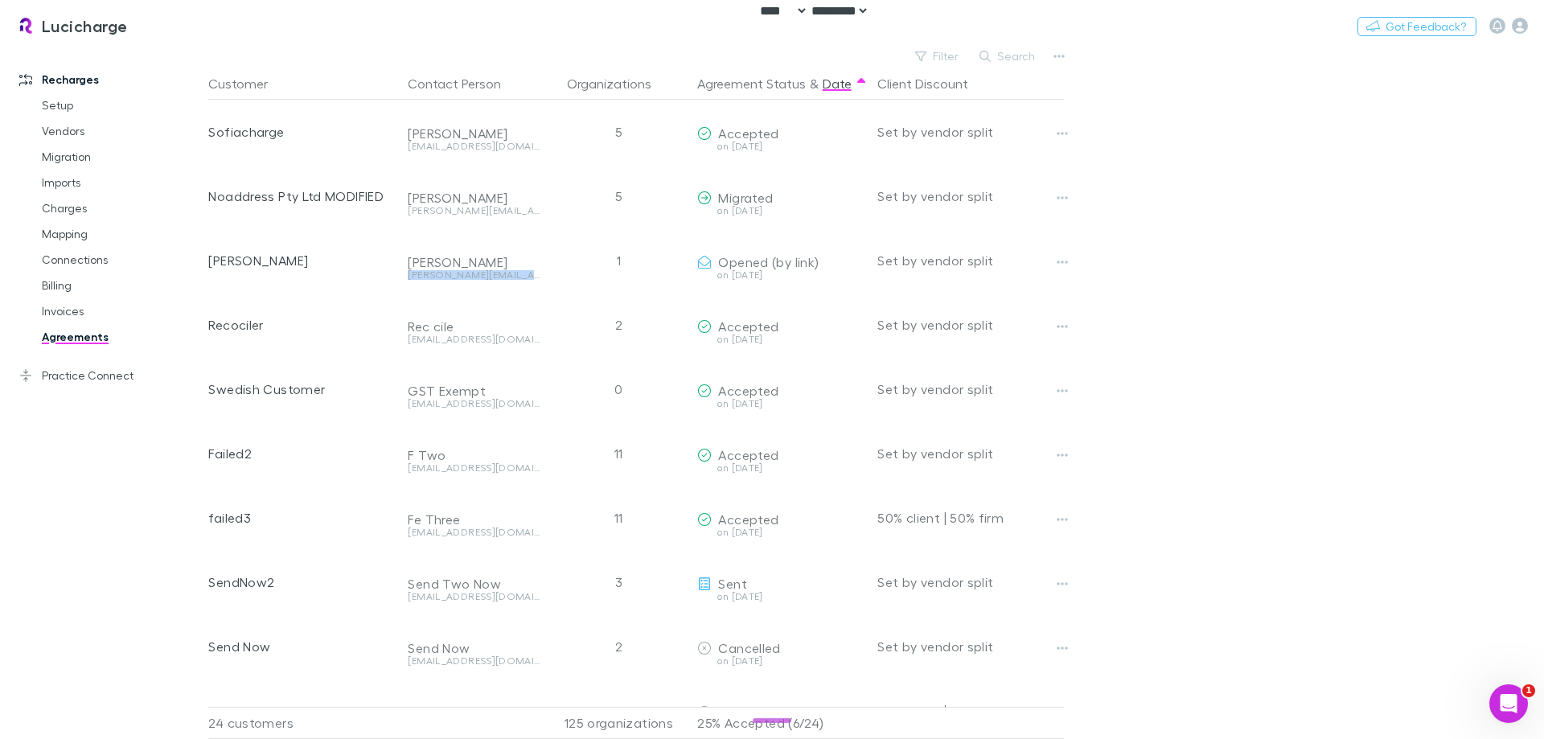
copy div "[PERSON_NAME][EMAIL_ADDRESS][DOMAIN_NAME]"
click at [200, 25] on button "Switch company" at bounding box center [197, 25] width 106 height 19
type input "**********"
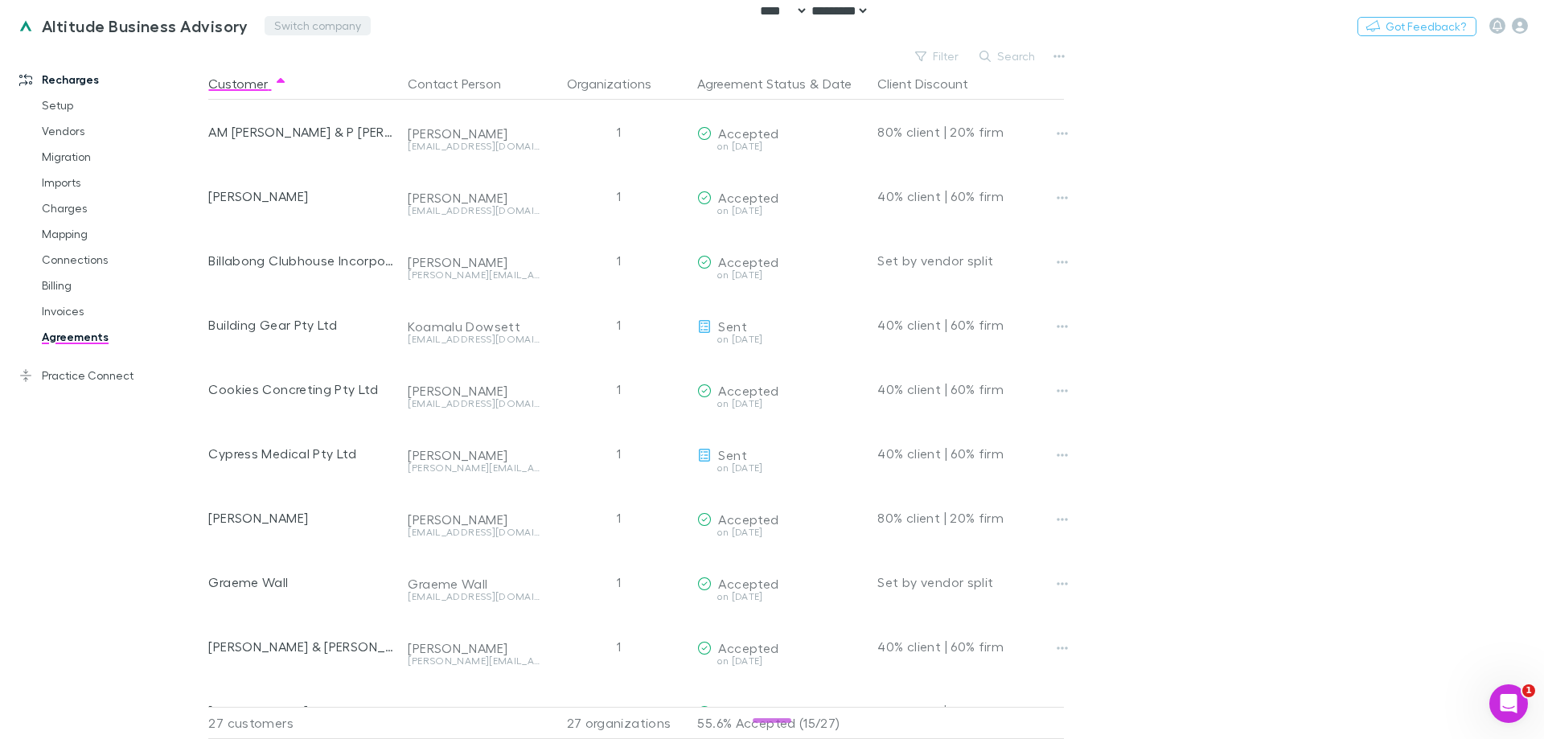
click at [280, 30] on button "Switch company" at bounding box center [317, 25] width 106 height 19
type input "***"
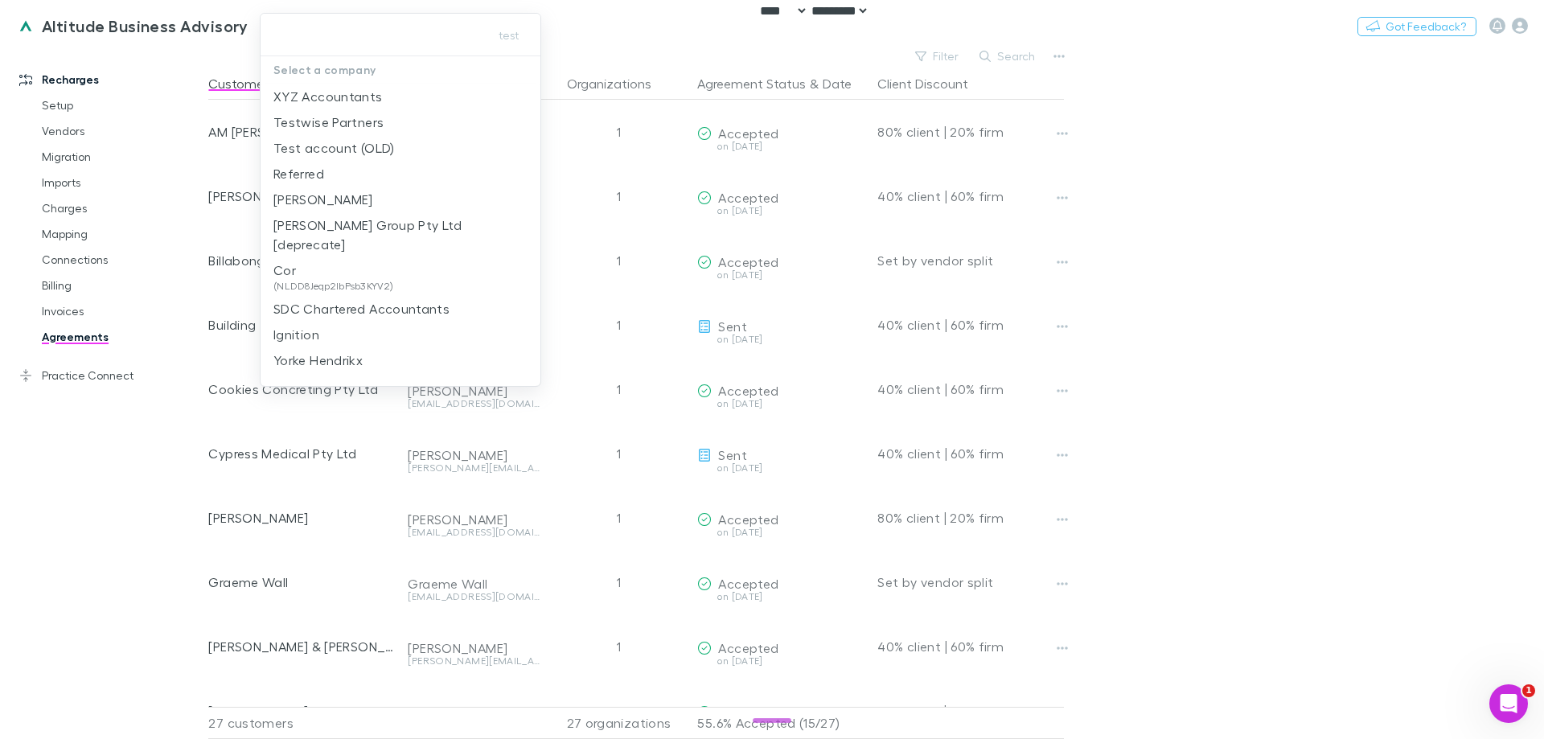
click at [663, 35] on div at bounding box center [772, 369] width 1544 height 739
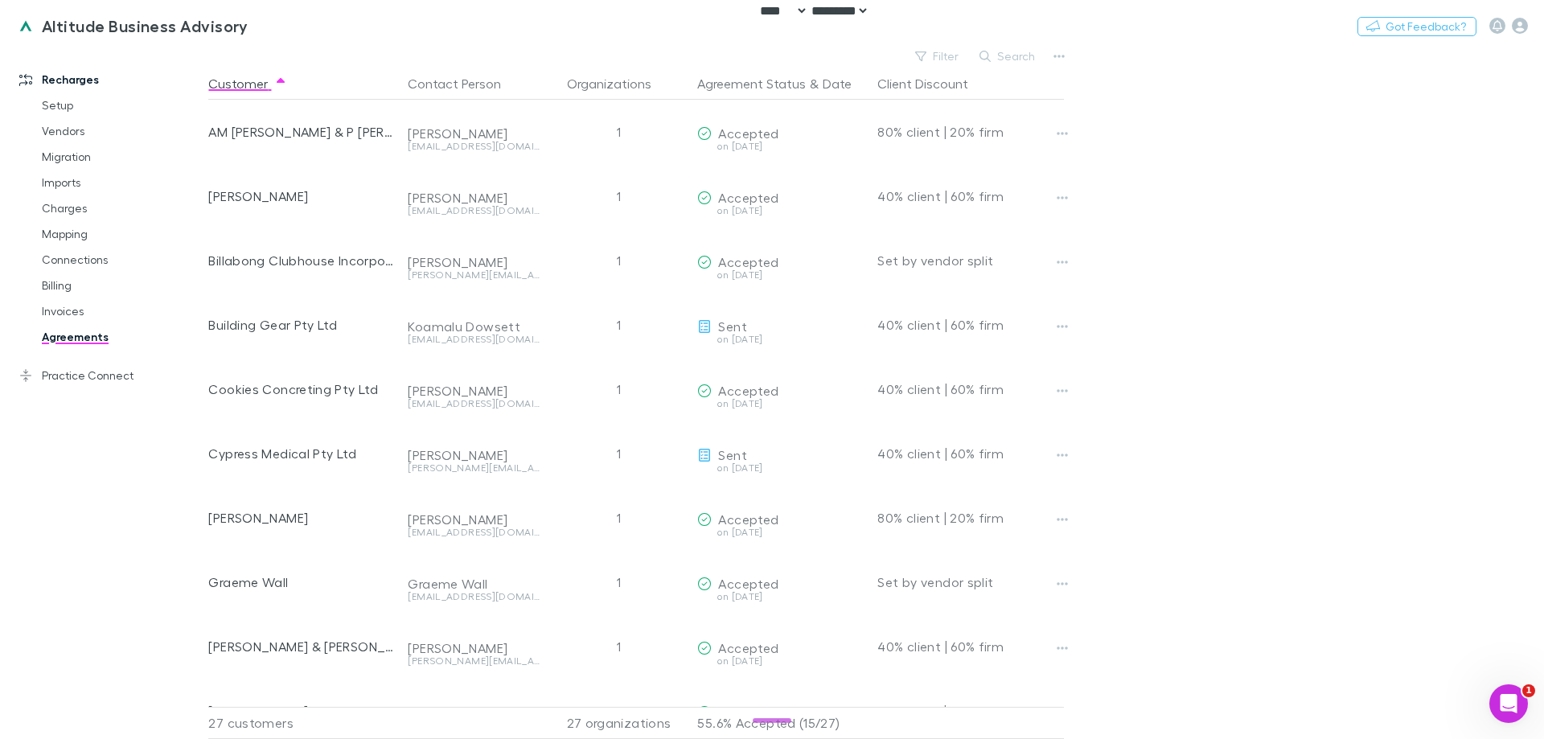
click at [1234, 204] on main "Filter Search Customer Contact Person Organizations Agreement Status & Date Cli…" at bounding box center [875, 392] width 1335 height 694
